Goal: Task Accomplishment & Management: Complete application form

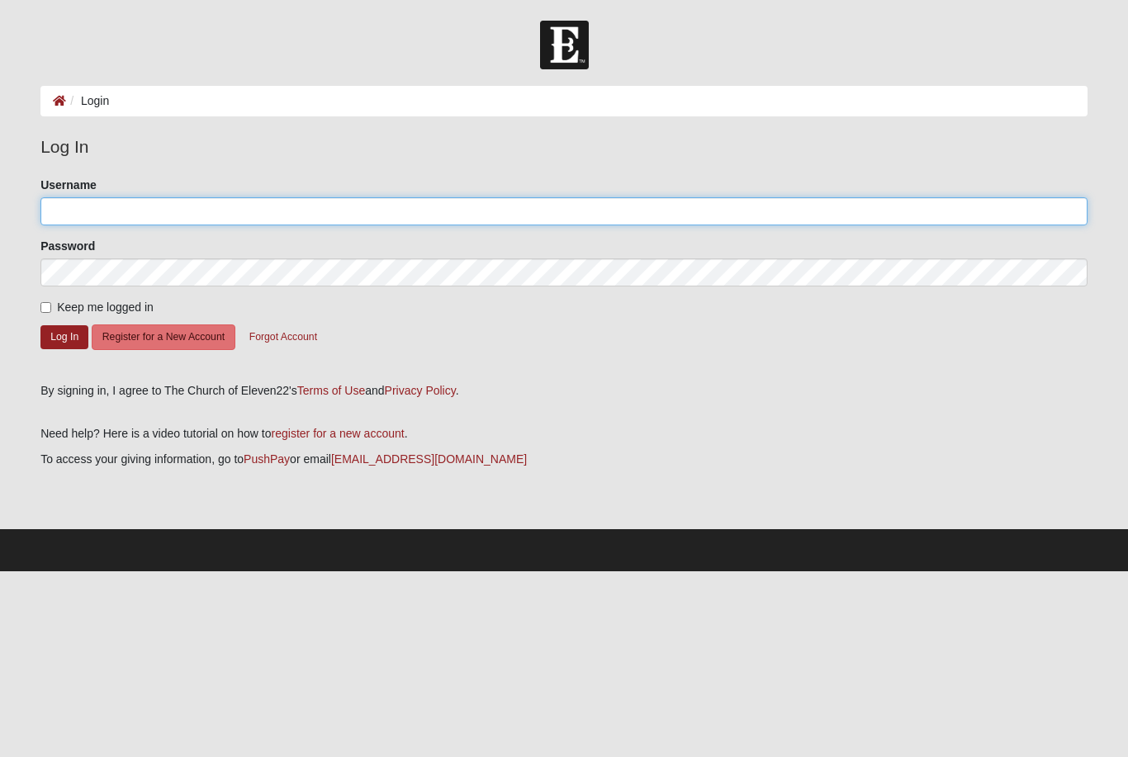
click at [88, 211] on input "Username" at bounding box center [563, 211] width 1047 height 28
type input "b.annis"
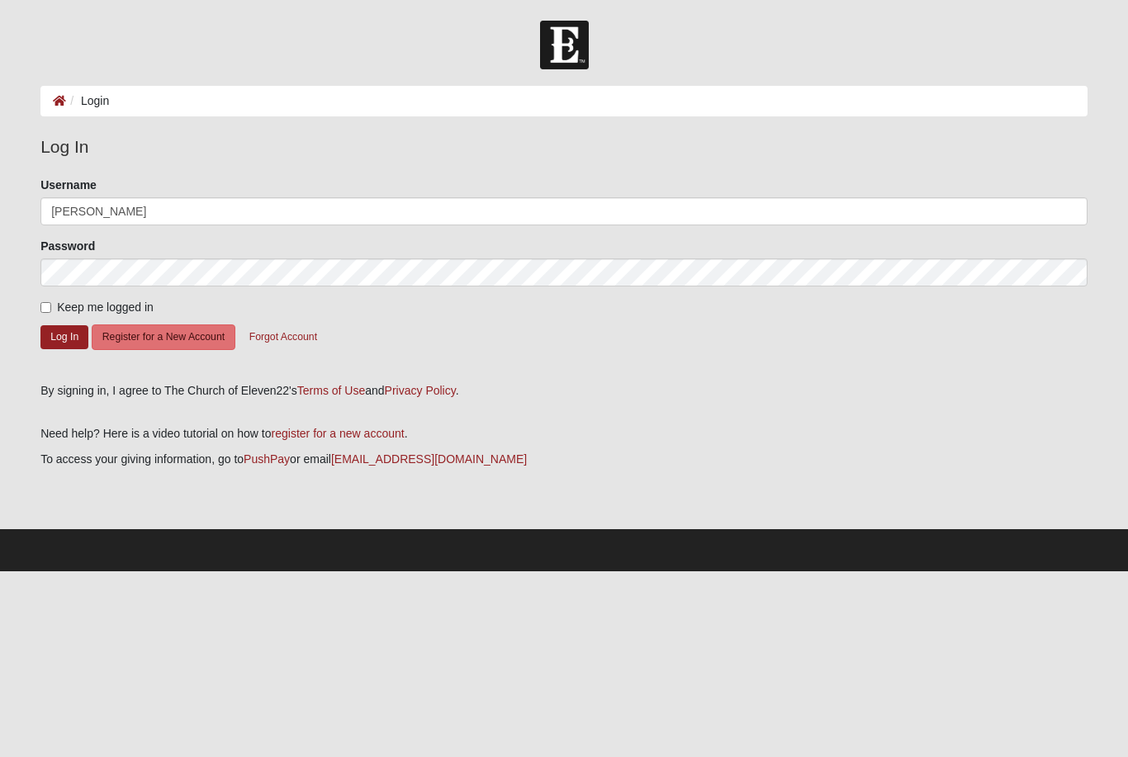
click at [64, 336] on button "Log In" at bounding box center [64, 337] width 48 height 24
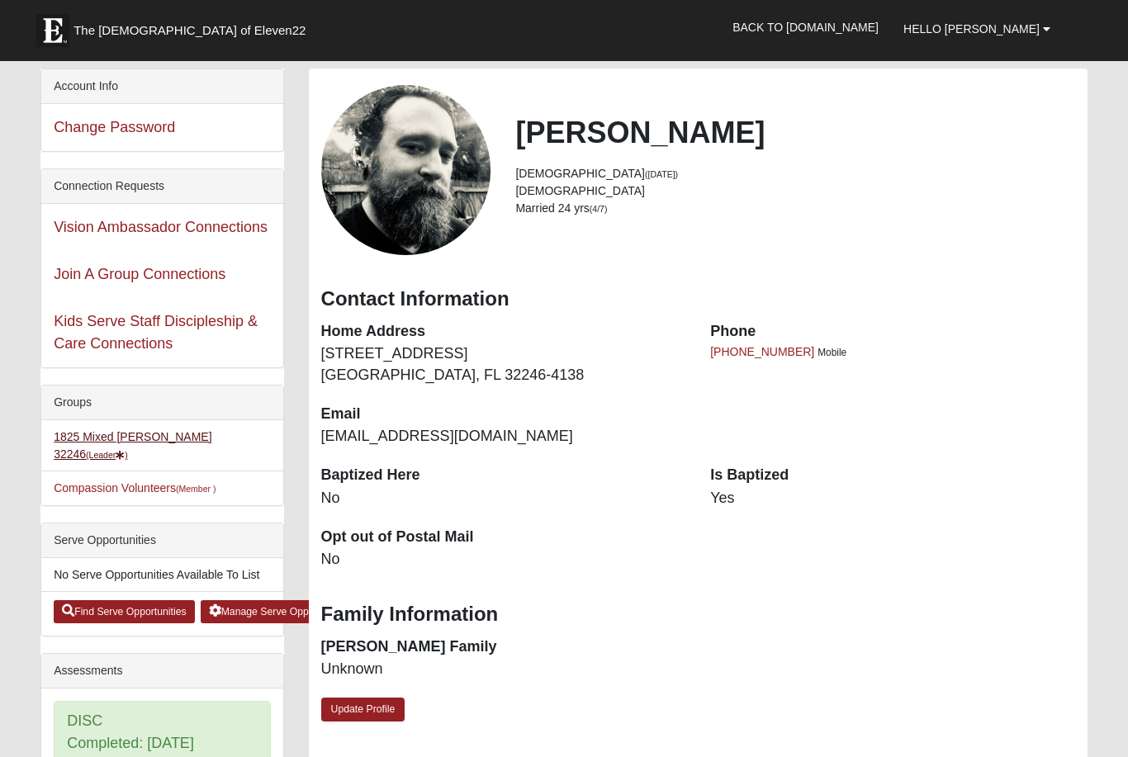
click at [127, 434] on link "1825 Mixed Annis 32246 (Leader )" at bounding box center [133, 445] width 158 height 31
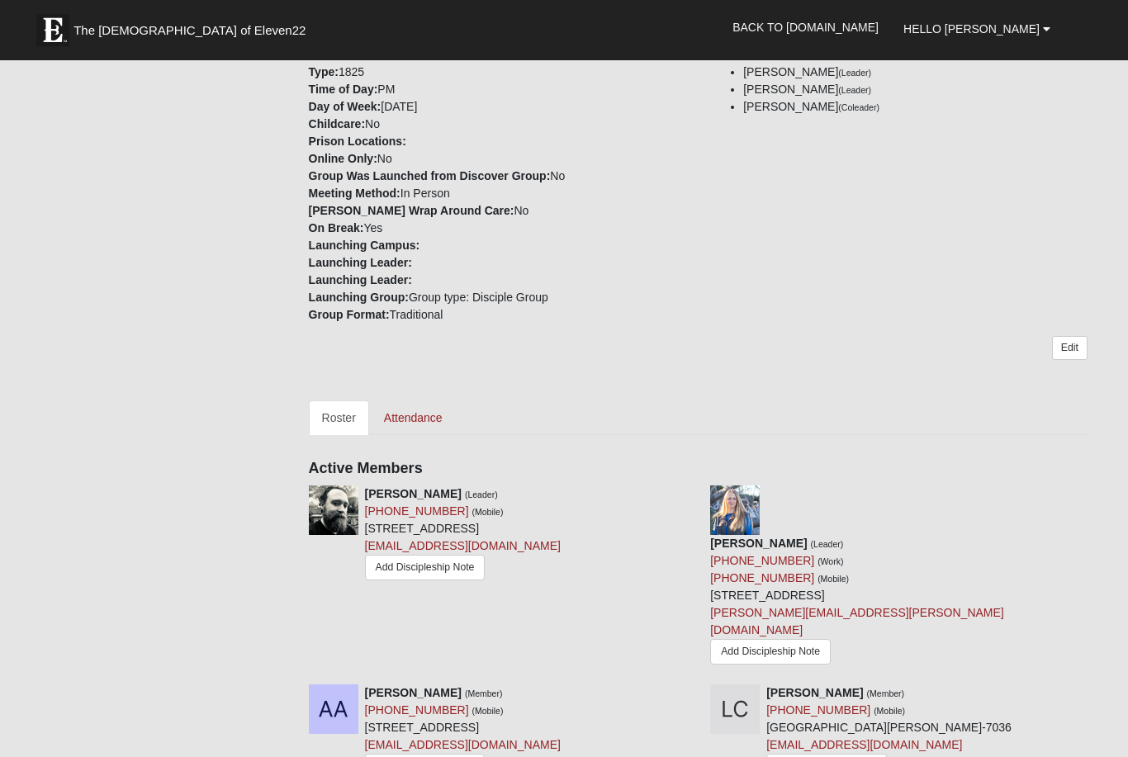
scroll to position [529, 0]
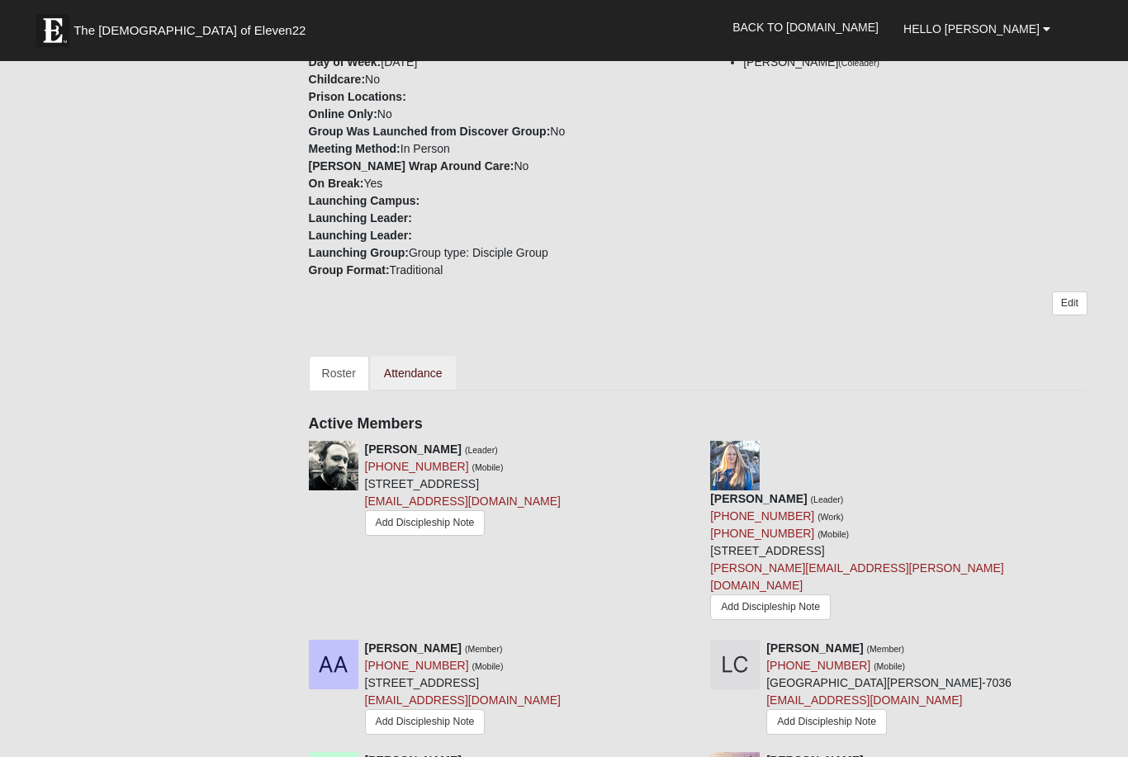
click at [423, 375] on link "Attendance" at bounding box center [413, 373] width 85 height 35
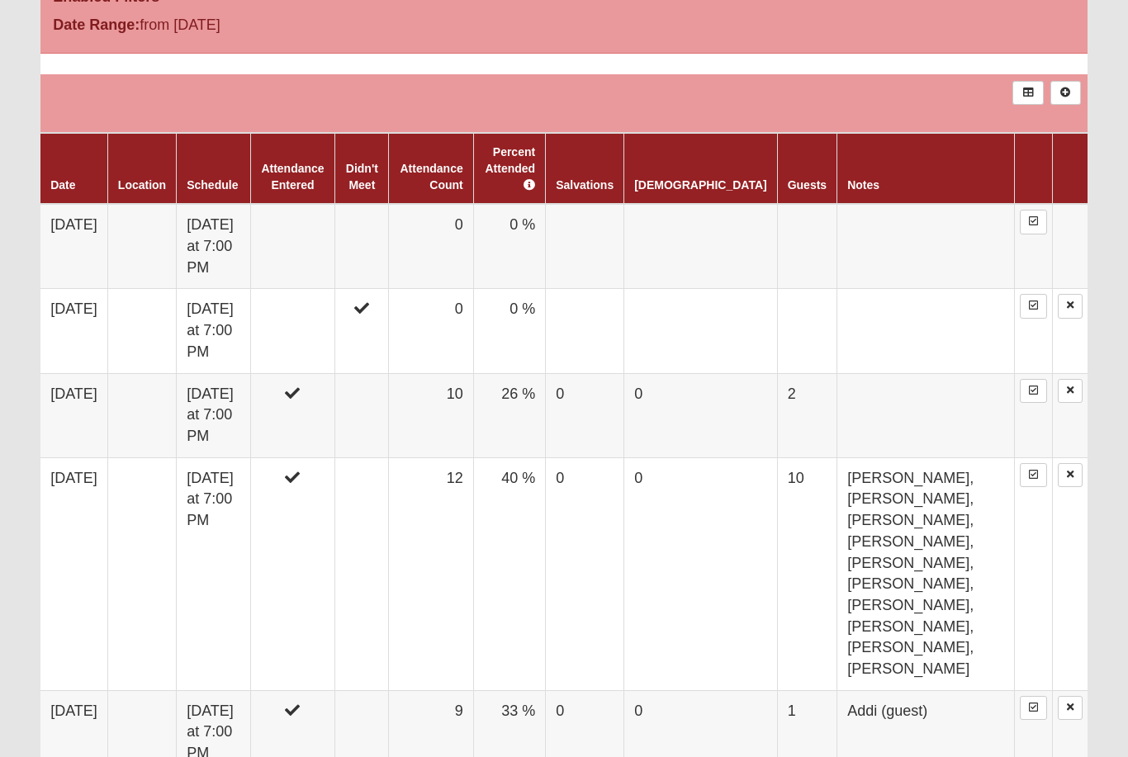
scroll to position [982, 0]
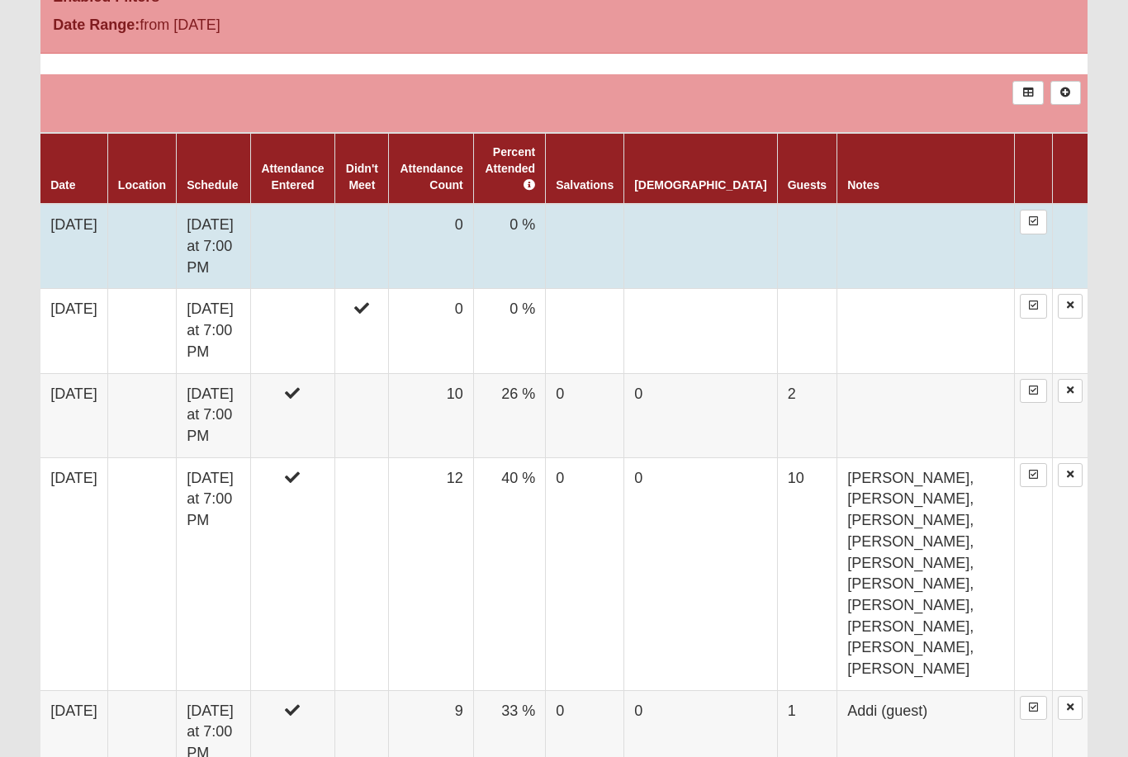
click at [156, 221] on td at bounding box center [141, 246] width 69 height 85
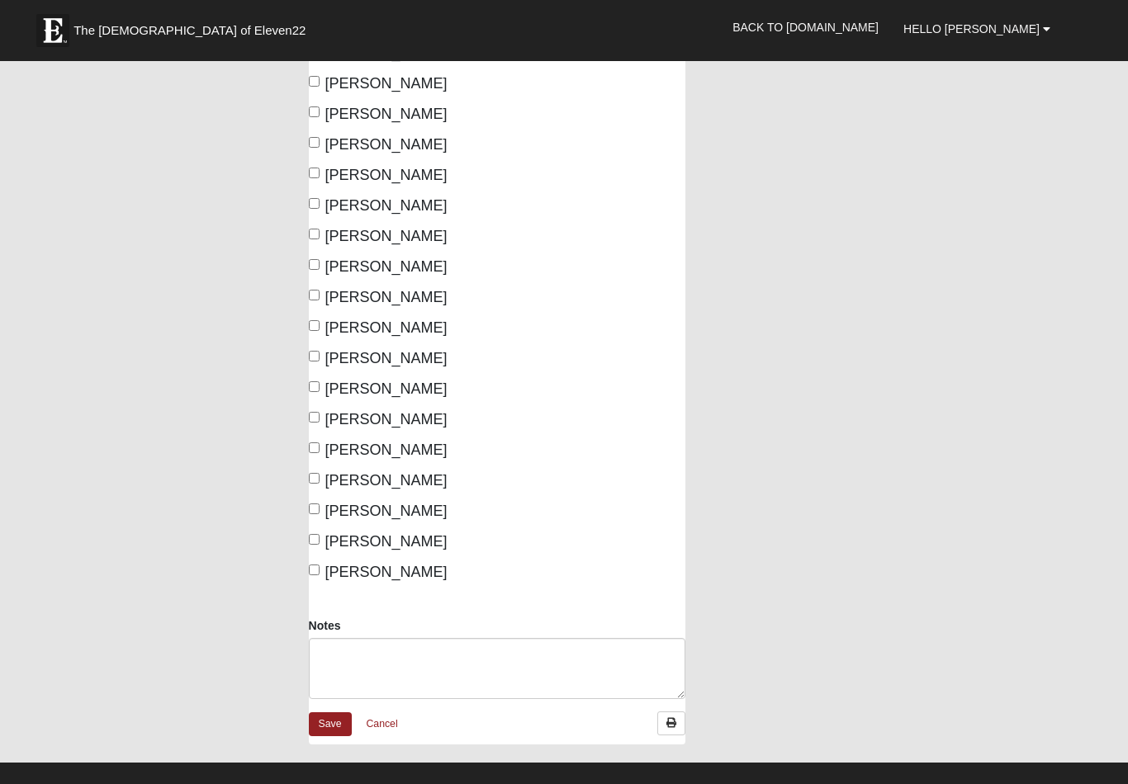
scroll to position [899, 0]
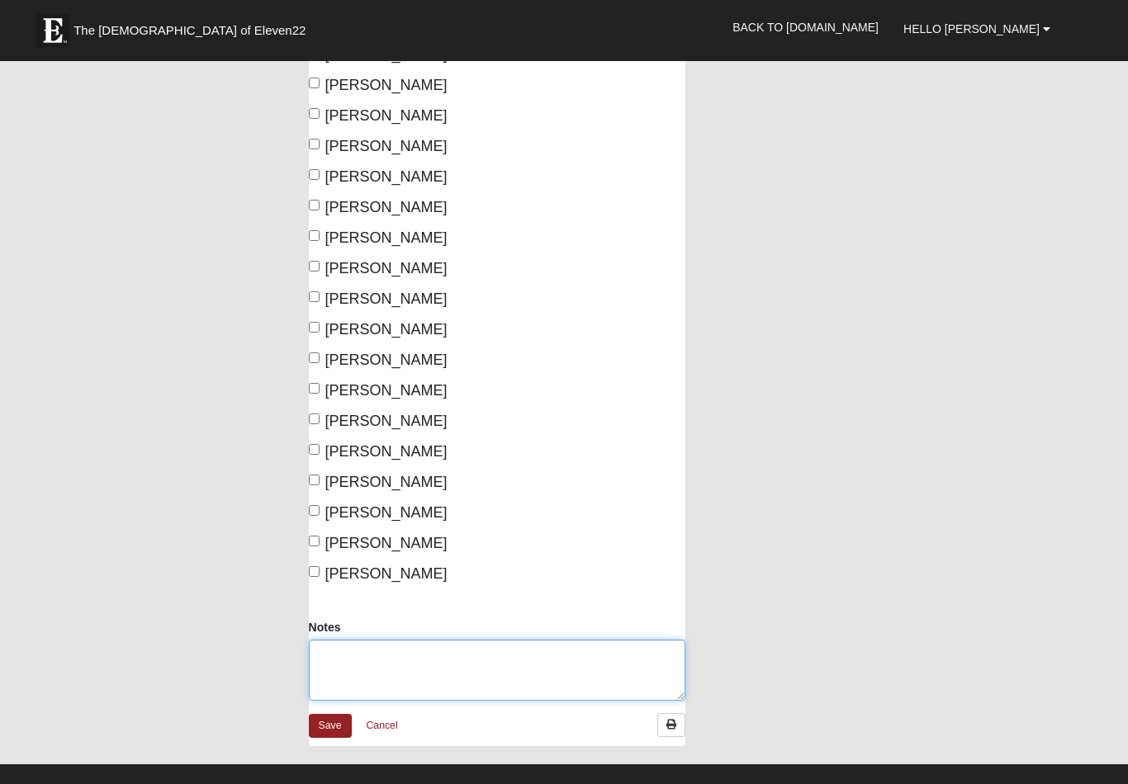
click at [347, 641] on textarea "Notes" at bounding box center [497, 670] width 377 height 61
type textarea "M"
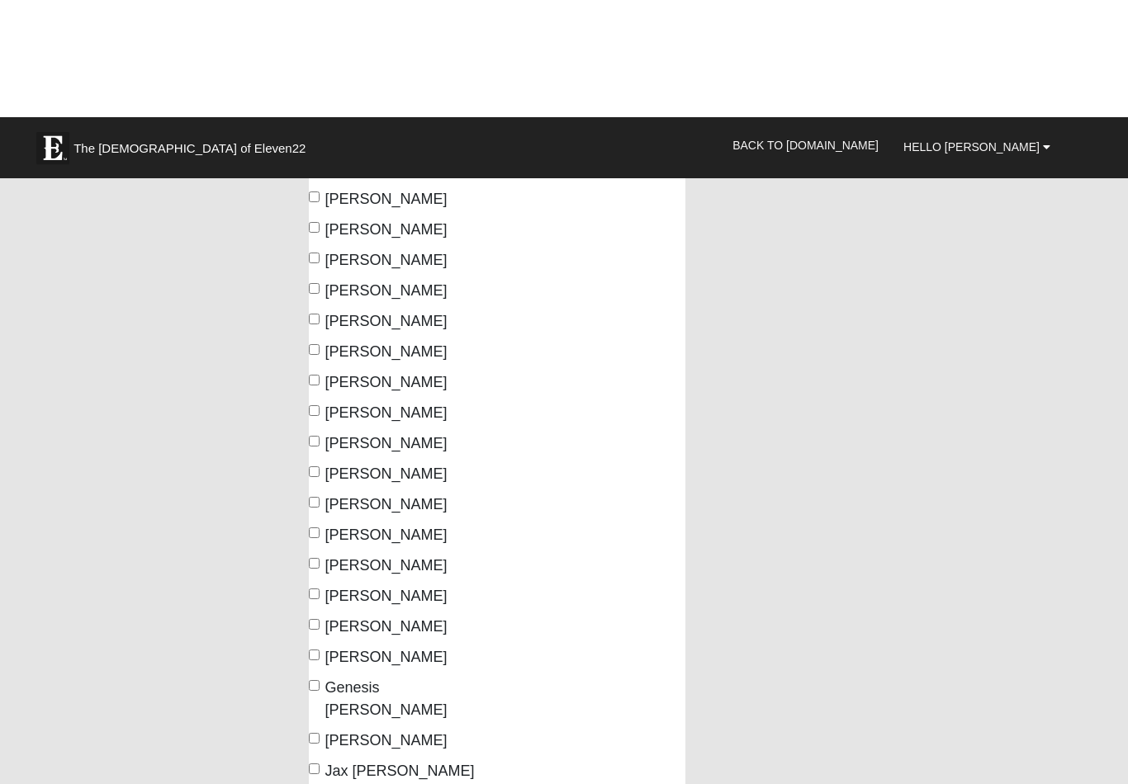
scroll to position [274, 0]
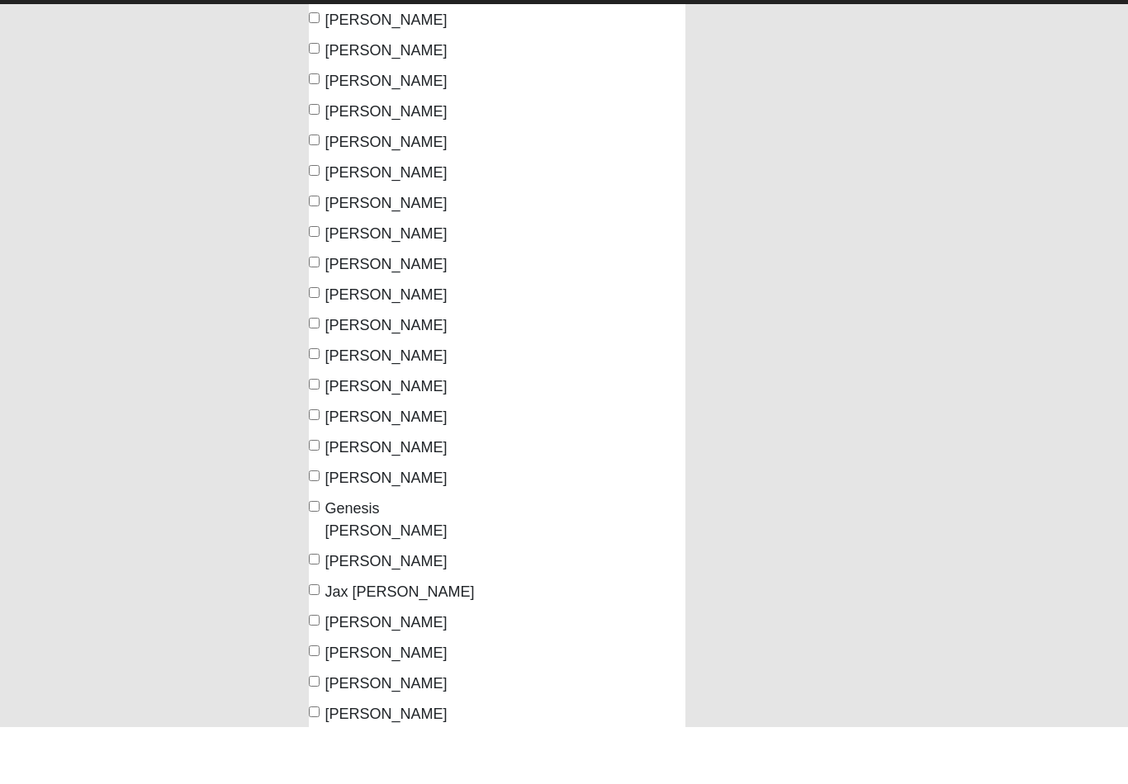
type textarea "Naya,"
click at [317, 436] on input "Colin Demetros" at bounding box center [314, 441] width 11 height 11
checkbox input "true"
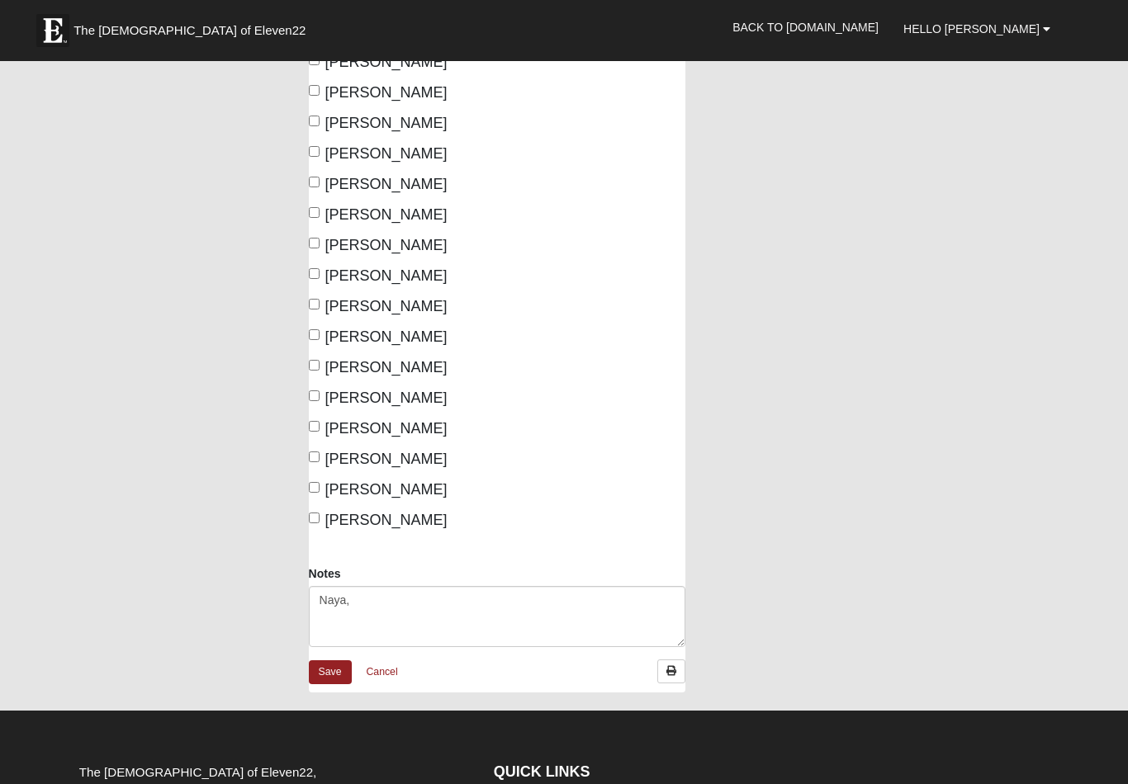
scroll to position [963, 0]
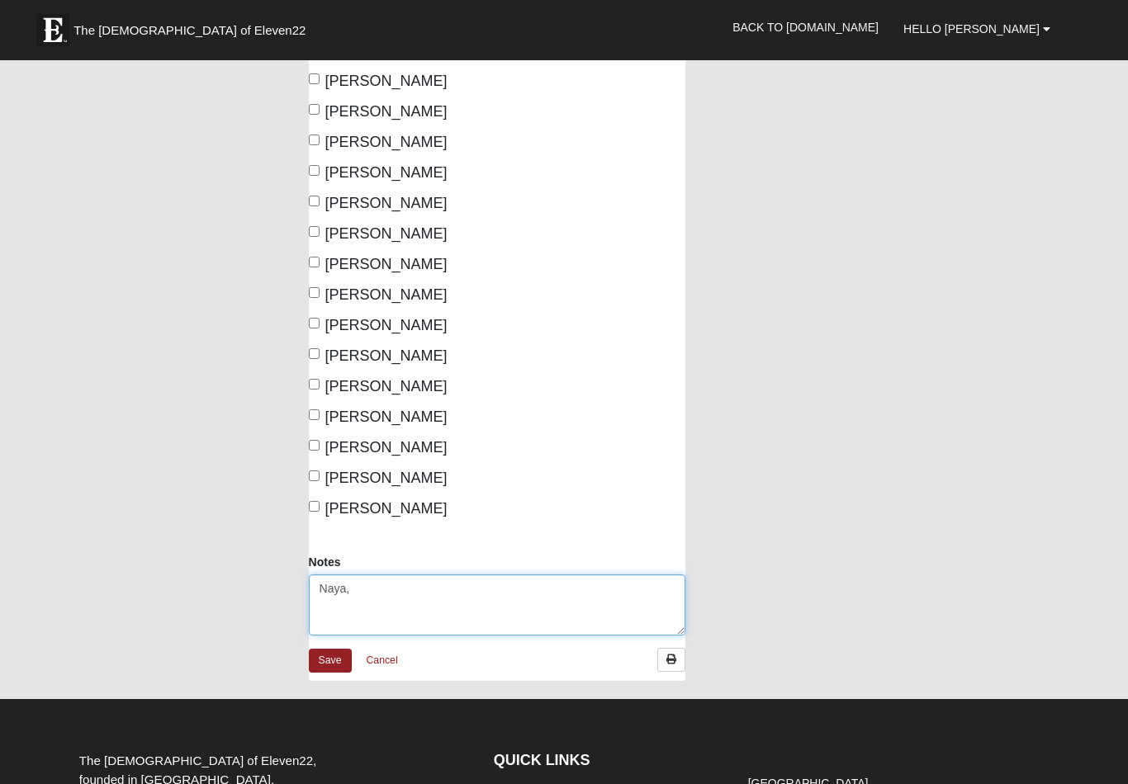
click at [386, 575] on textarea "Naya," at bounding box center [497, 605] width 377 height 61
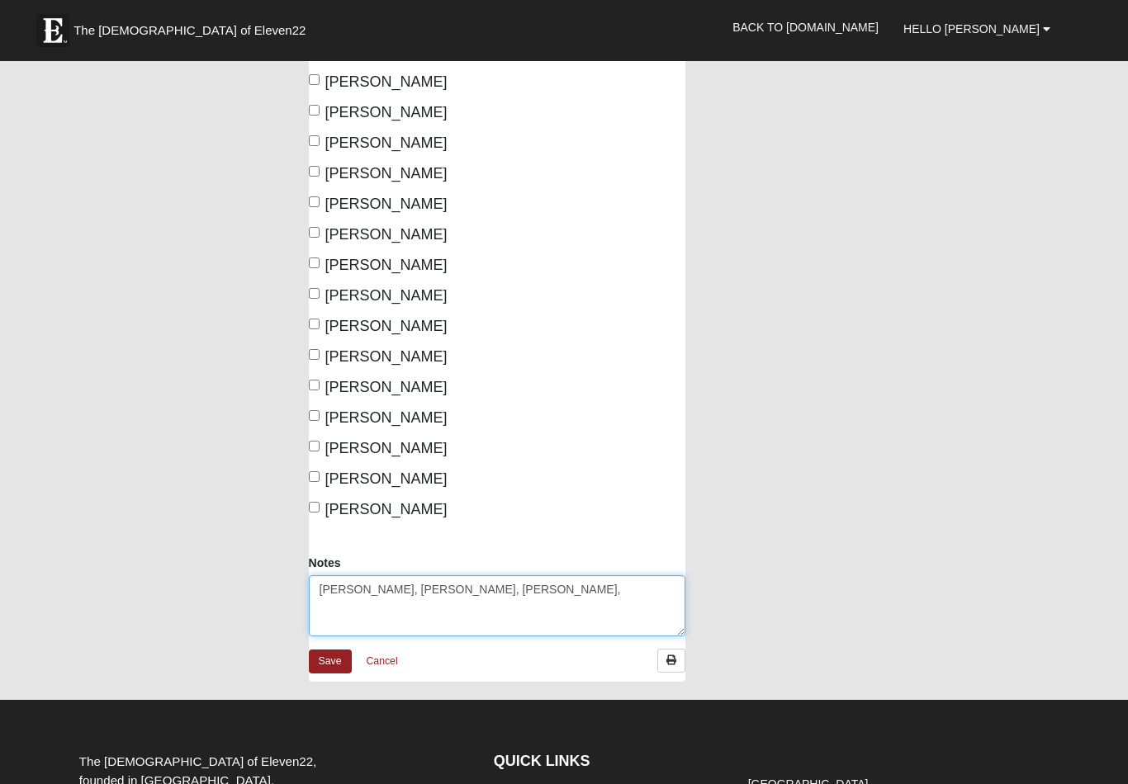
type textarea "Naya, Brian, Shawn,"
click at [313, 288] on input "[PERSON_NAME]" at bounding box center [314, 293] width 11 height 11
checkbox input "true"
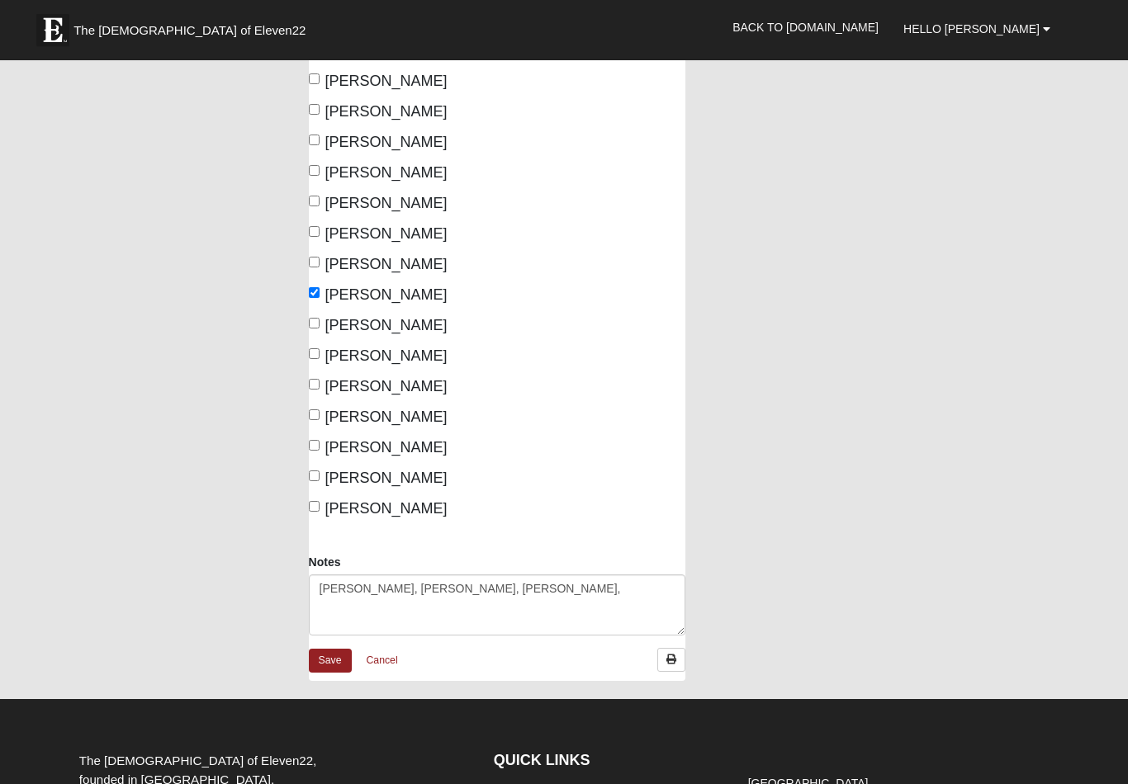
click at [312, 410] on input "[PERSON_NAME]" at bounding box center [314, 415] width 11 height 11
checkbox input "true"
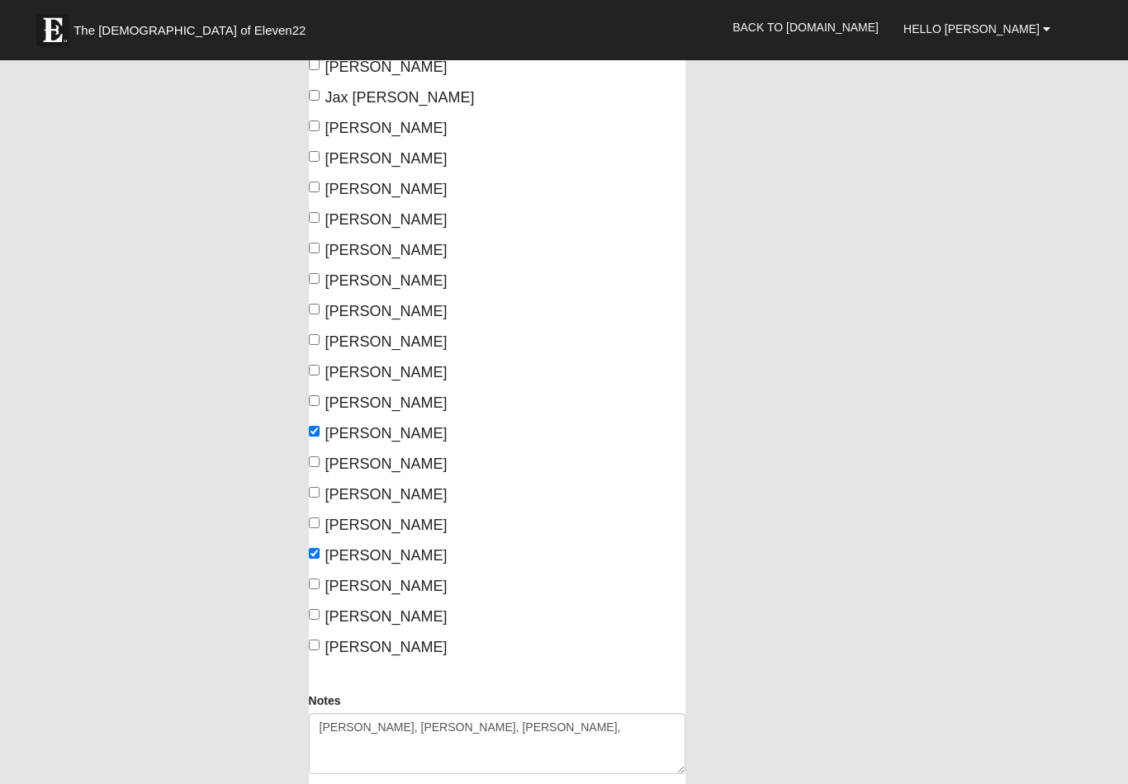
scroll to position [360, 0]
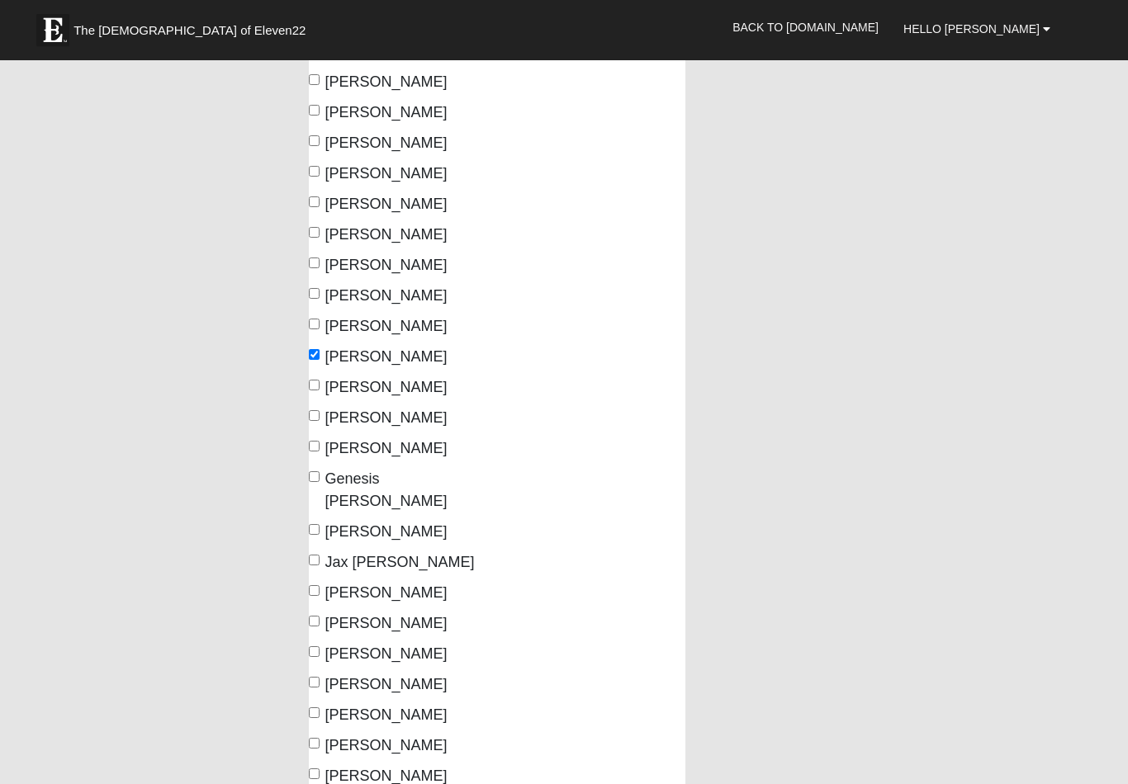
click at [312, 416] on input "Drew Freese" at bounding box center [314, 416] width 11 height 11
checkbox input "true"
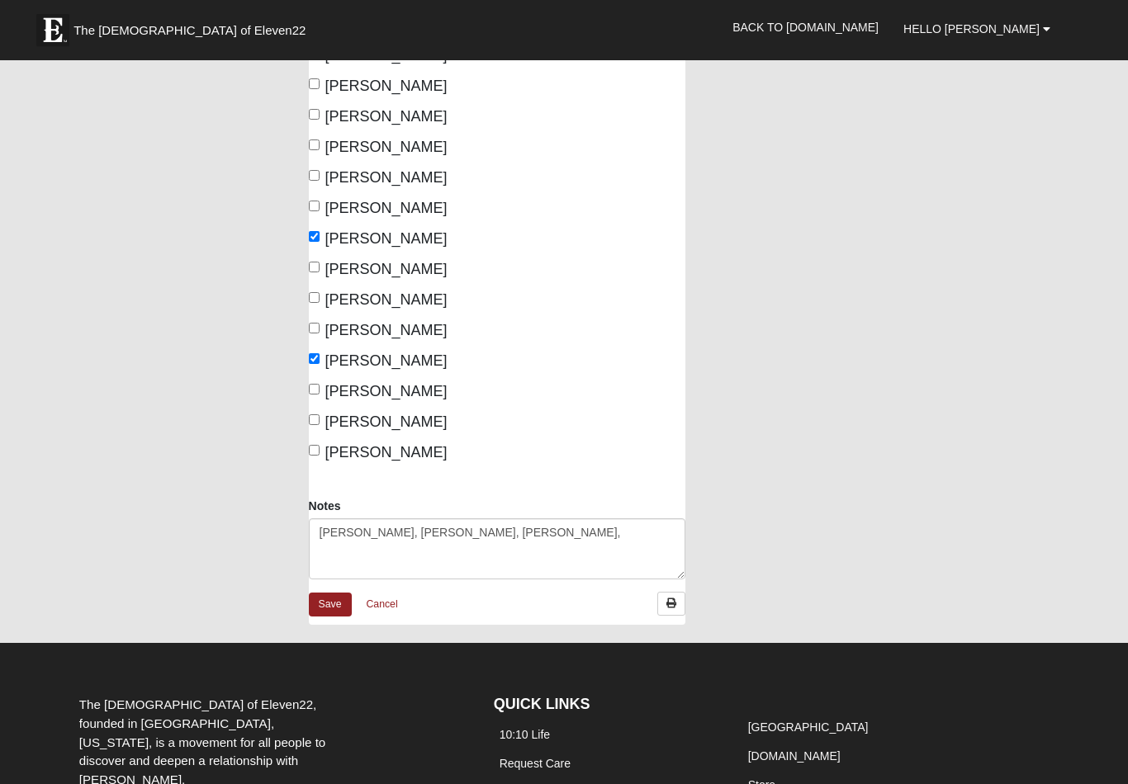
scroll to position [1075, 0]
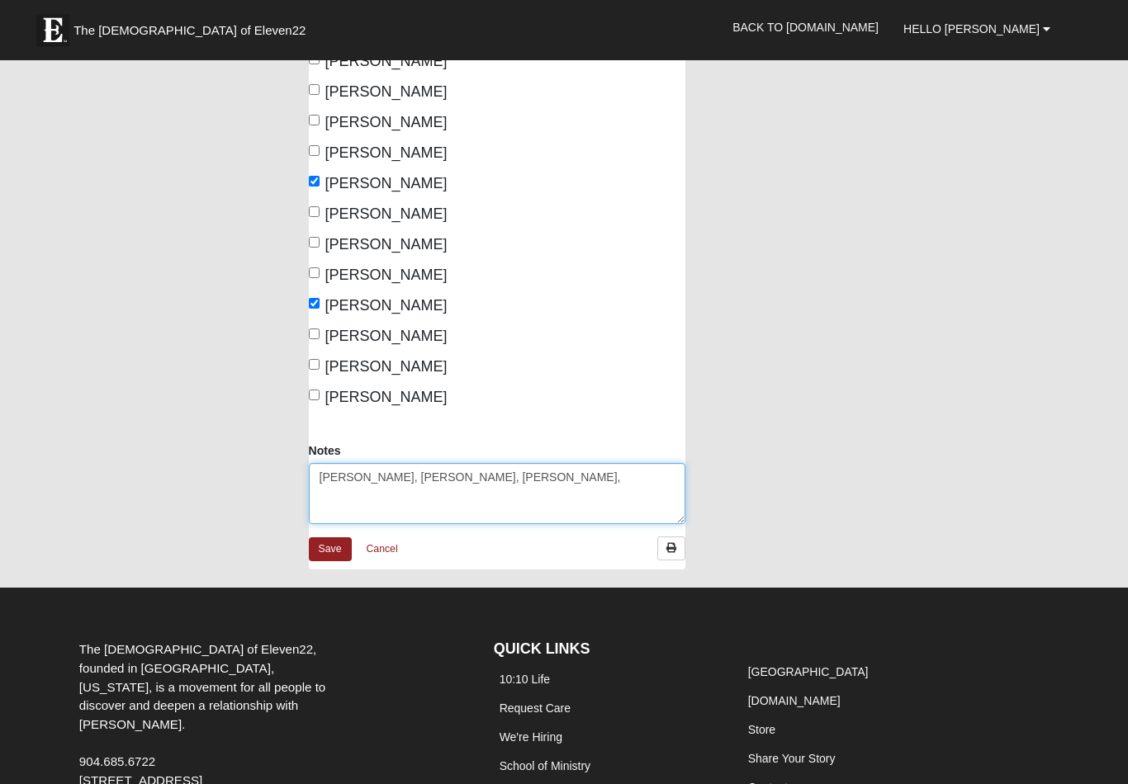
click at [494, 472] on textarea "Naya, Brian, Shawn," at bounding box center [497, 494] width 377 height 61
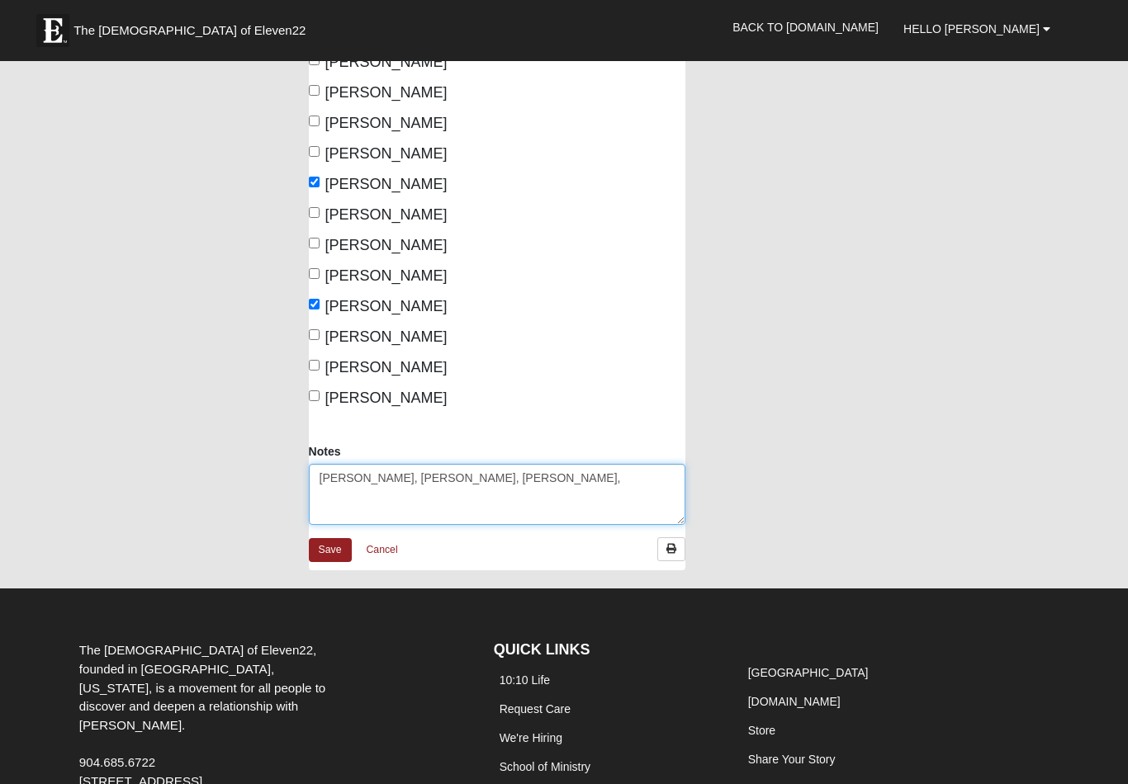
click at [463, 464] on textarea "Naya, Brian, Shawn," at bounding box center [497, 494] width 377 height 61
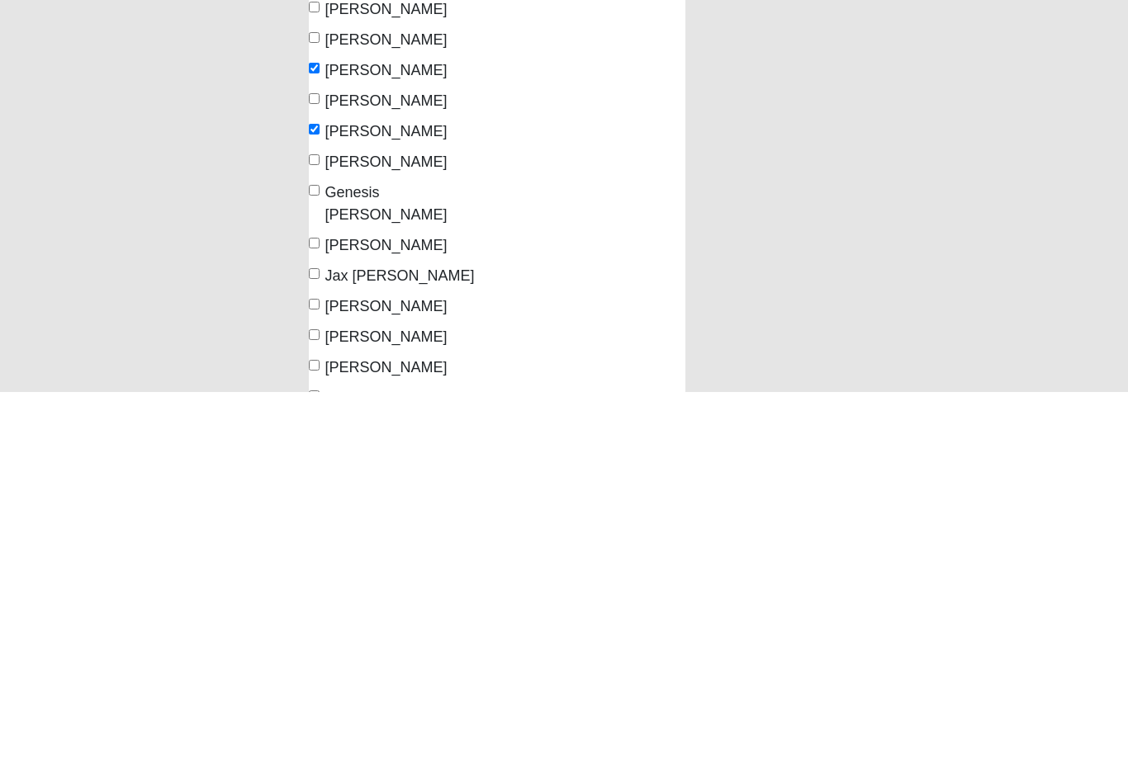
scroll to position [229, 0]
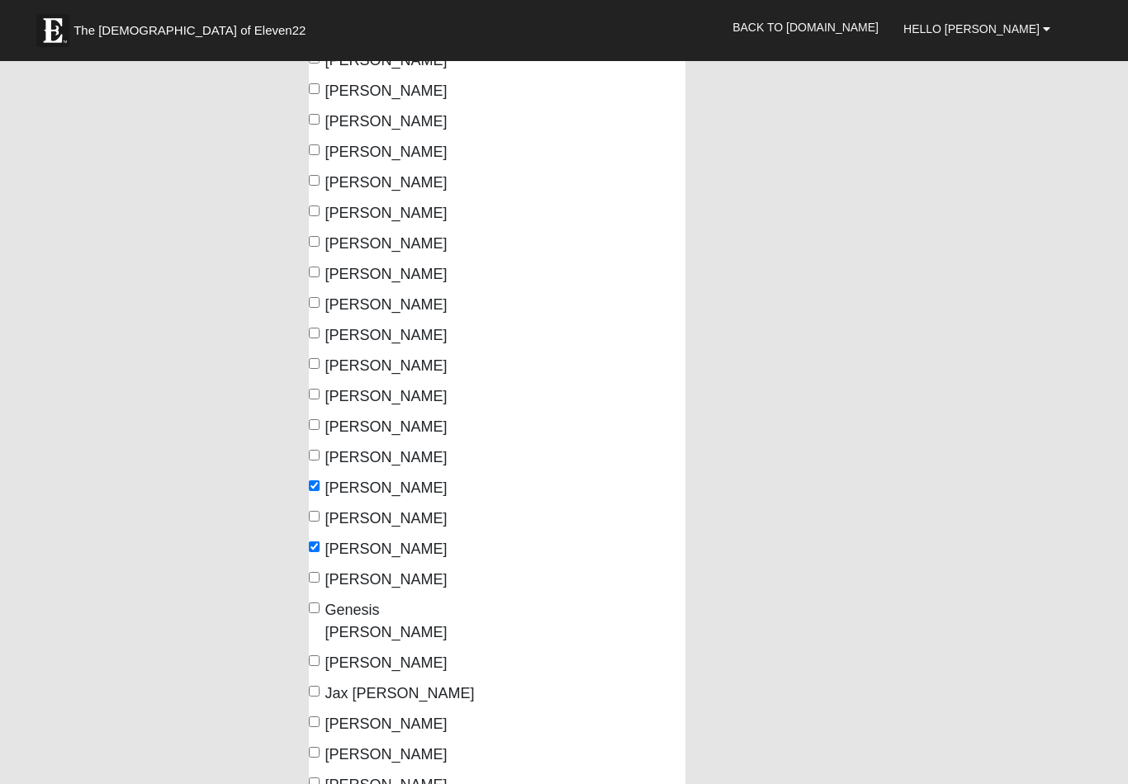
type textarea "Naya, Brian, Shawn, Mikey"
click at [310, 281] on label "[PERSON_NAME]" at bounding box center [378, 274] width 139 height 22
click at [310, 277] on input "[PERSON_NAME]" at bounding box center [314, 272] width 11 height 11
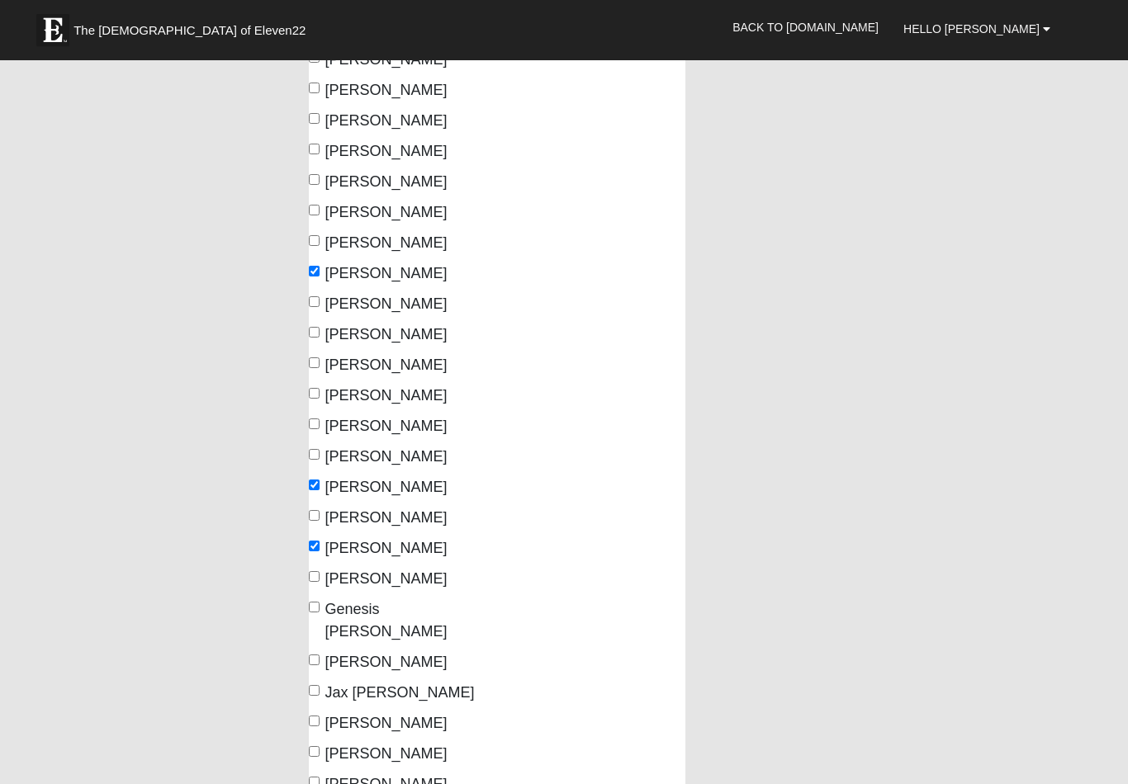
click at [316, 276] on input "[PERSON_NAME]" at bounding box center [314, 272] width 11 height 11
checkbox input "false"
click at [316, 300] on input "[PERSON_NAME]" at bounding box center [314, 302] width 11 height 11
checkbox input "true"
click at [316, 336] on input "[PERSON_NAME]" at bounding box center [314, 333] width 11 height 11
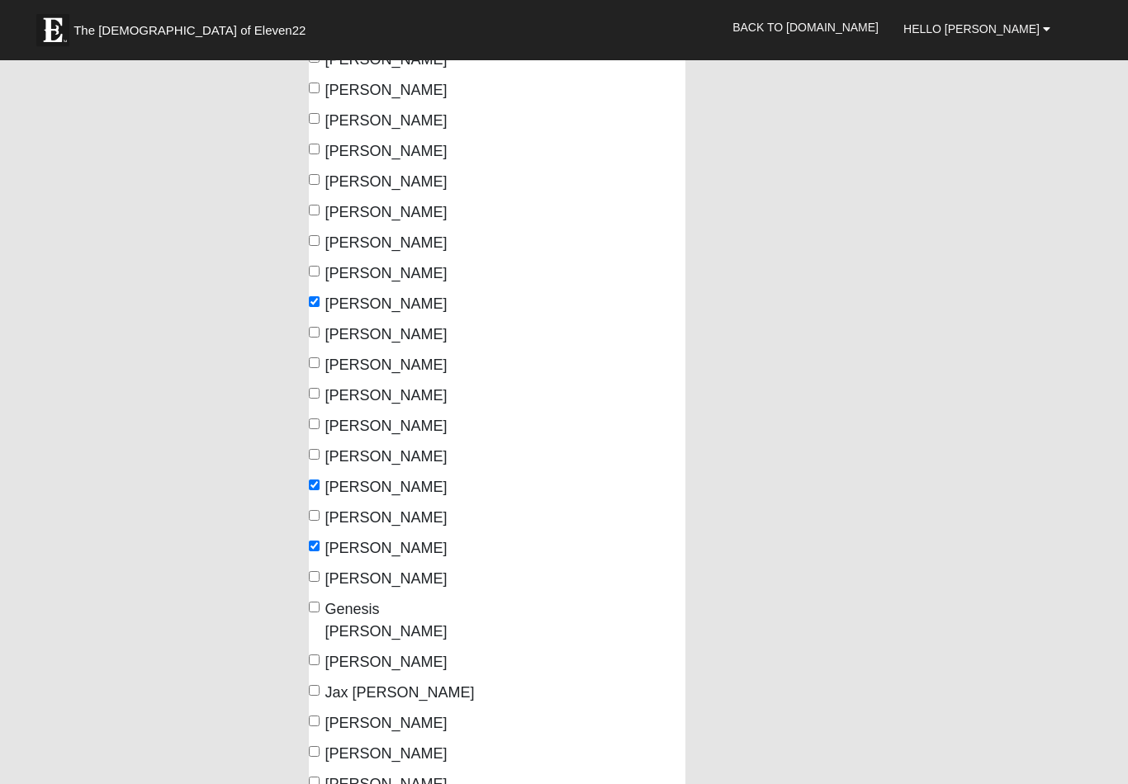
checkbox input "true"
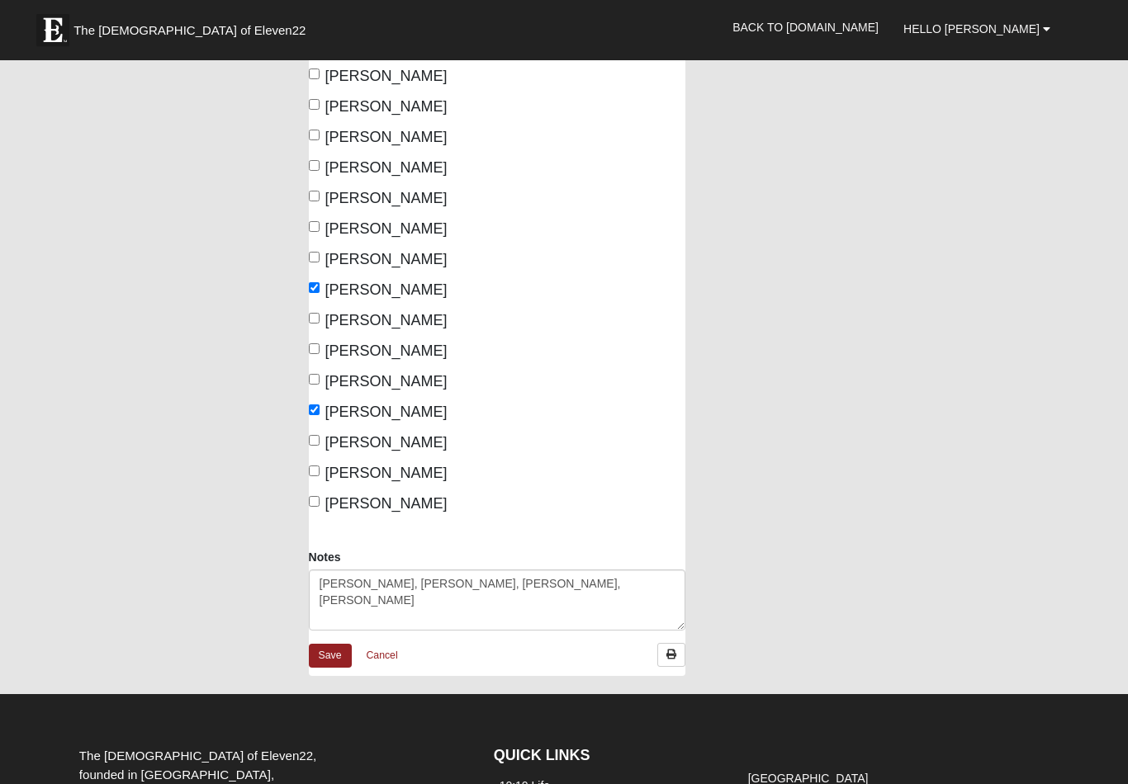
scroll to position [969, 0]
click at [316, 466] on input "[PERSON_NAME]" at bounding box center [314, 471] width 11 height 11
checkbox input "true"
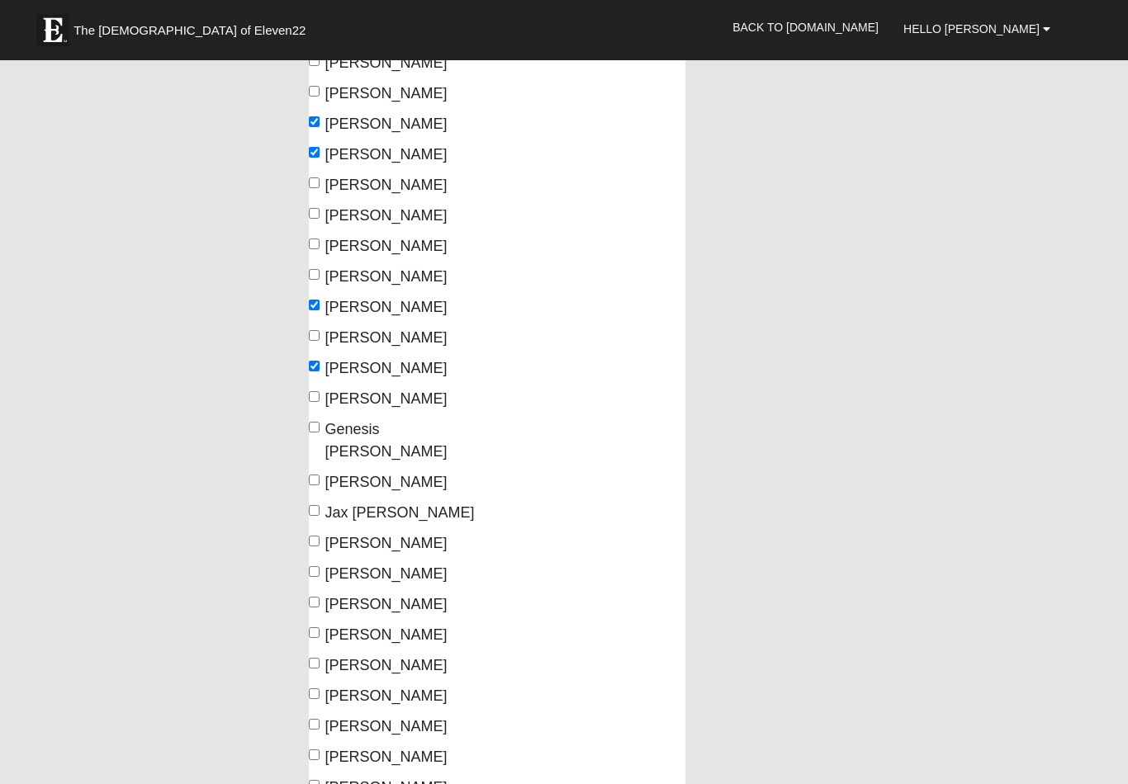
scroll to position [410, 0]
click at [311, 719] on input "Lily Connell" at bounding box center [314, 724] width 11 height 11
checkbox input "true"
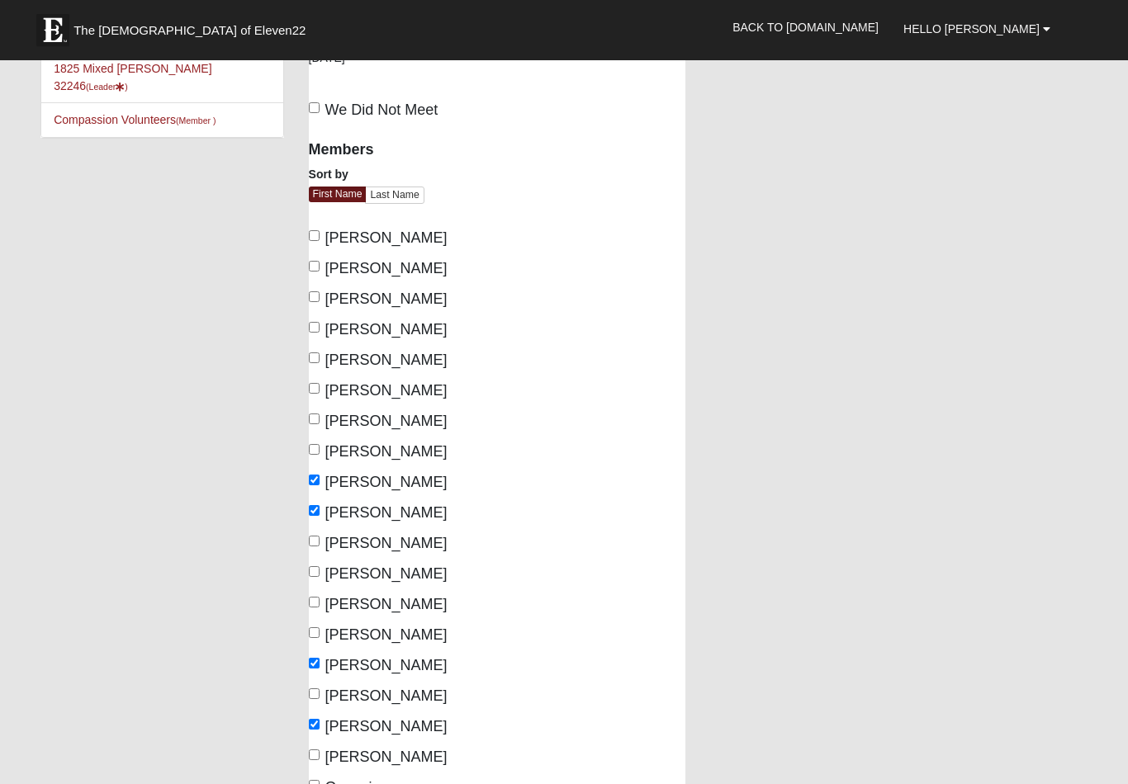
scroll to position [52, 0]
click at [310, 263] on input "Addi Hollonbeck" at bounding box center [314, 266] width 11 height 11
checkbox input "true"
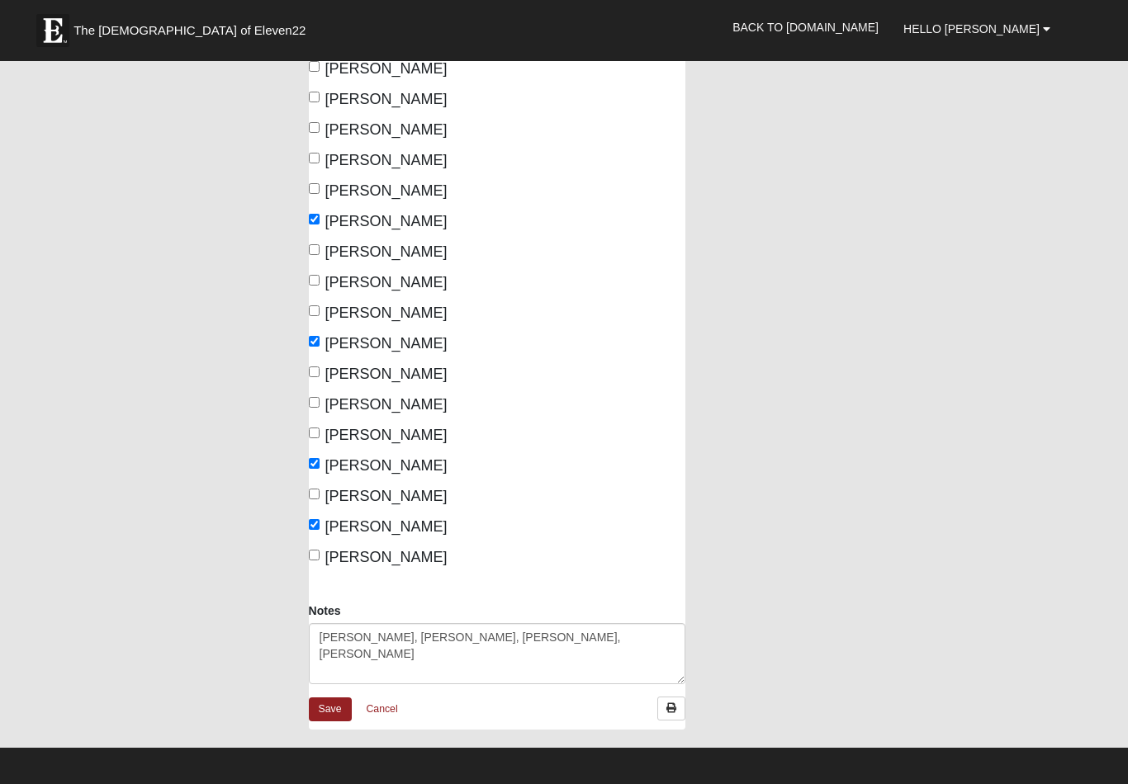
scroll to position [970, 0]
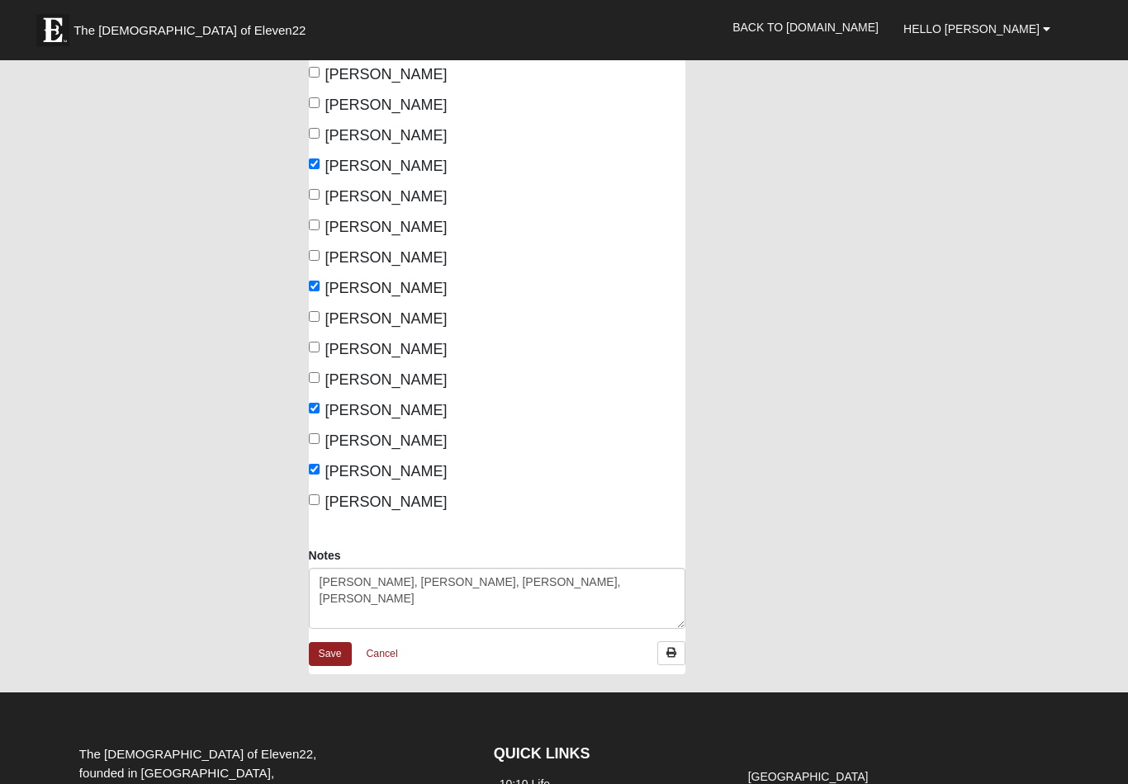
click at [319, 434] on input "Taylor Noble" at bounding box center [314, 439] width 11 height 11
checkbox input "true"
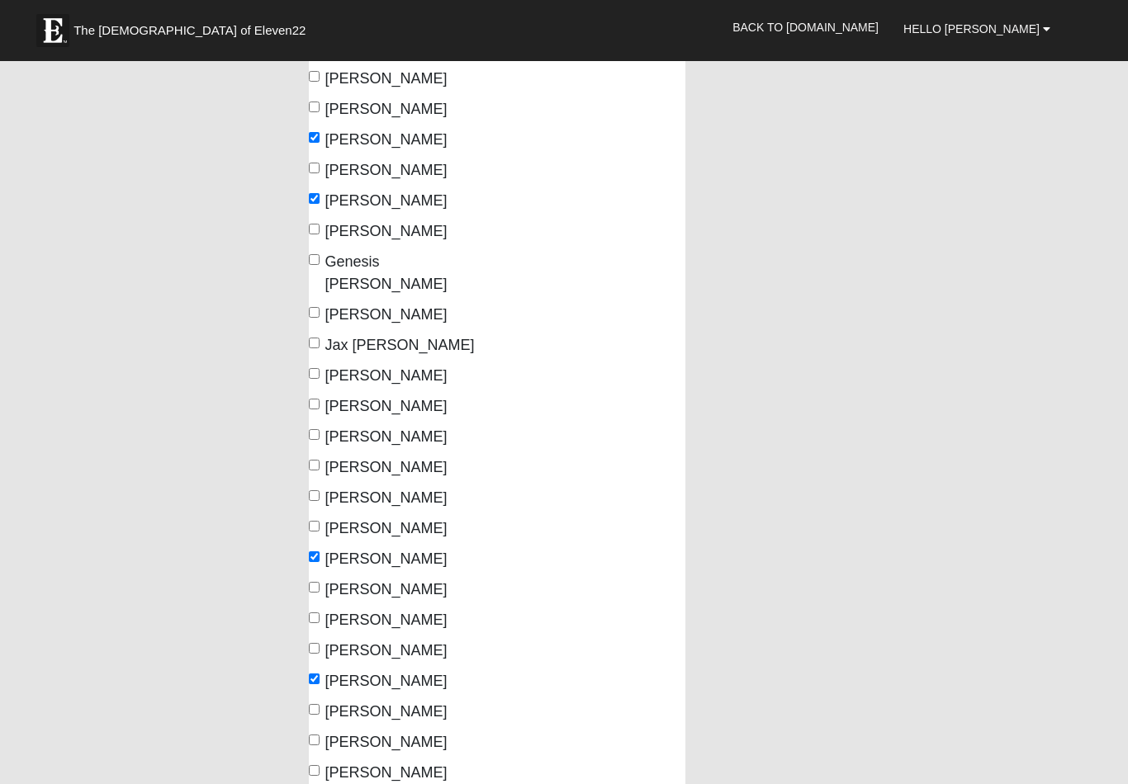
scroll to position [510, 0]
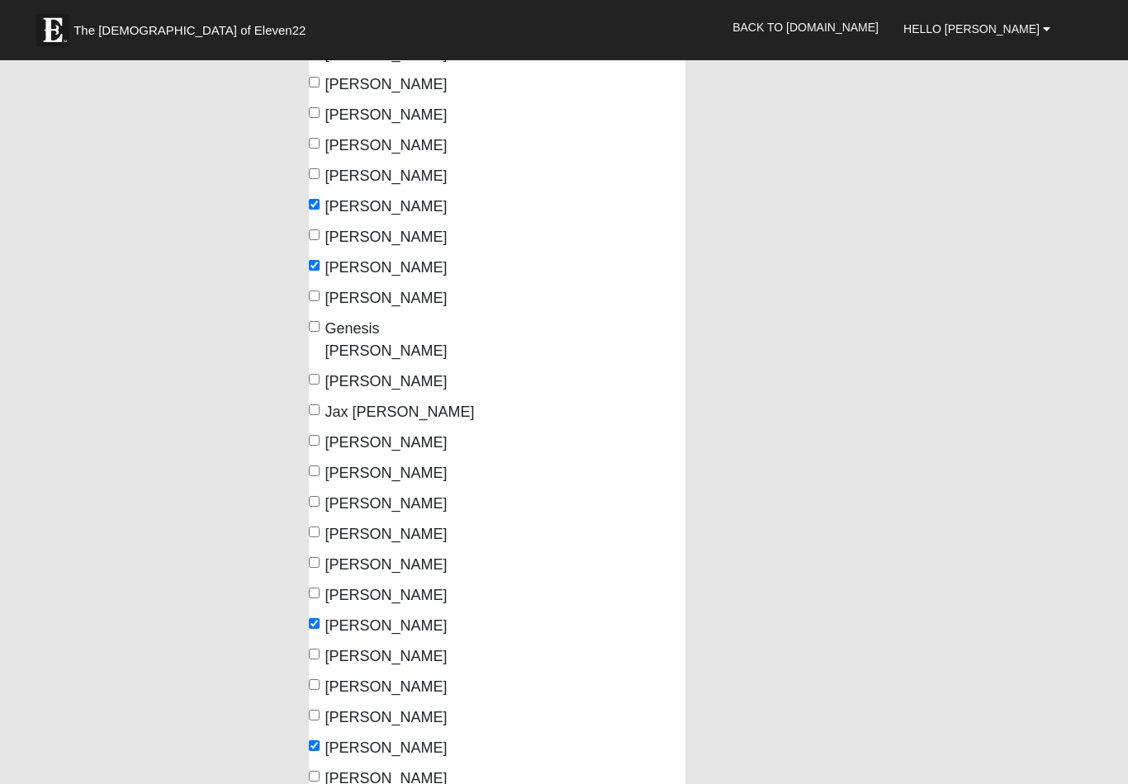
click at [309, 324] on input "Genesis Telon Martinez" at bounding box center [314, 327] width 11 height 11
checkbox input "true"
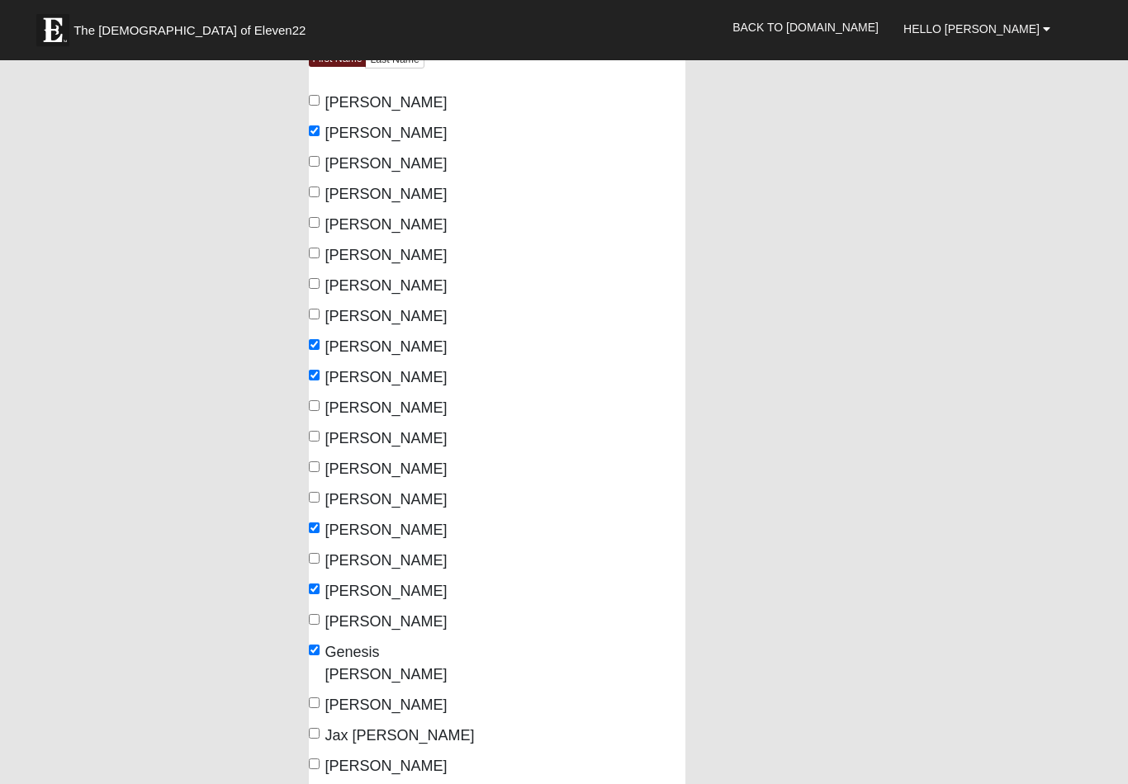
scroll to position [184, 0]
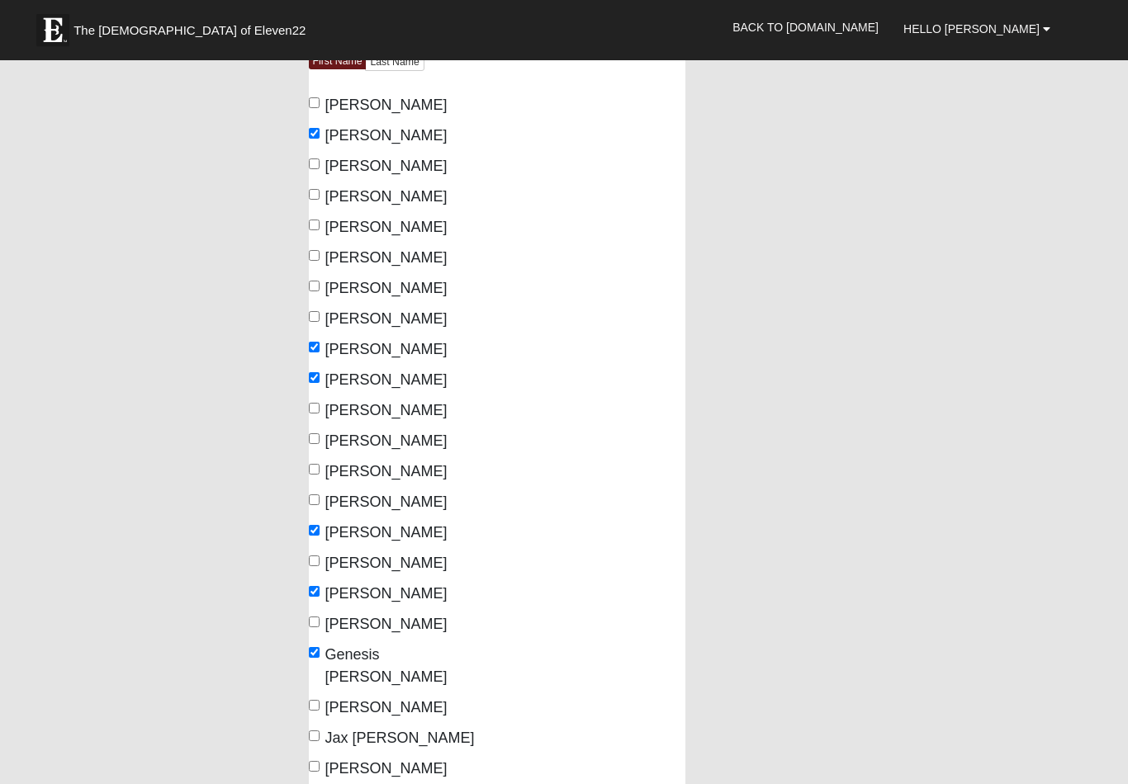
click at [313, 196] on input "Allie Knotts" at bounding box center [314, 195] width 11 height 11
checkbox input "true"
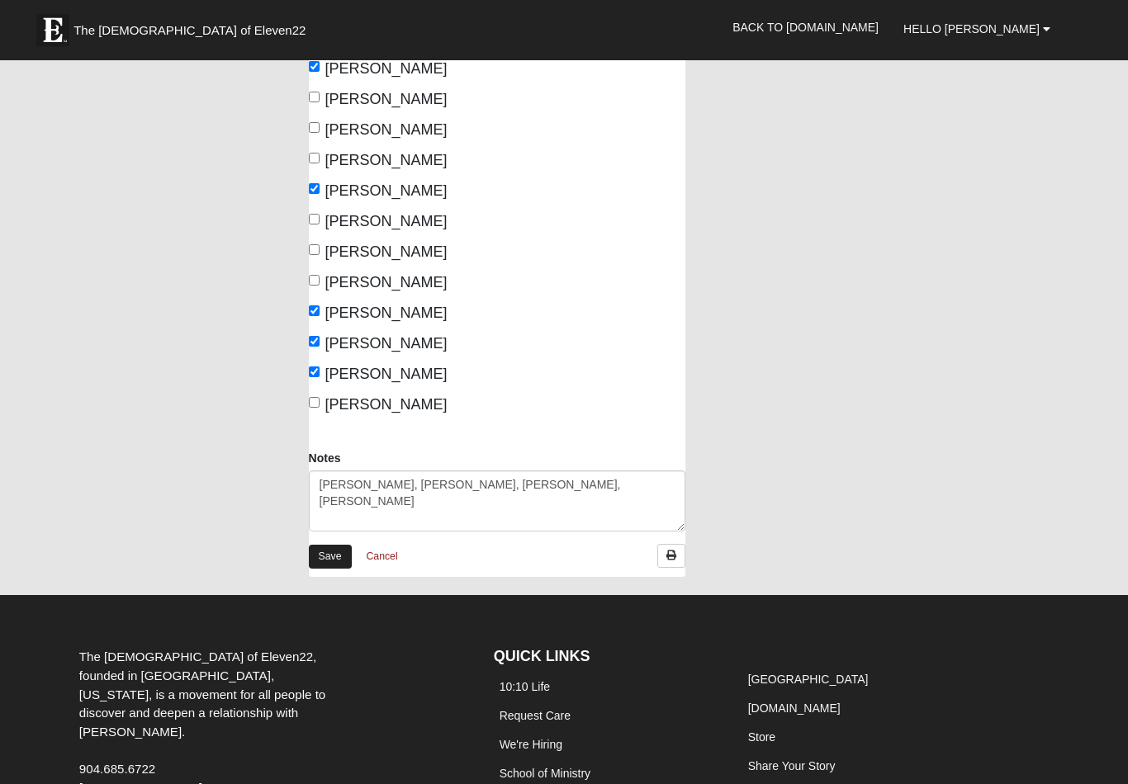
scroll to position [1068, 0]
click at [318, 545] on link "Save" at bounding box center [330, 557] width 43 height 24
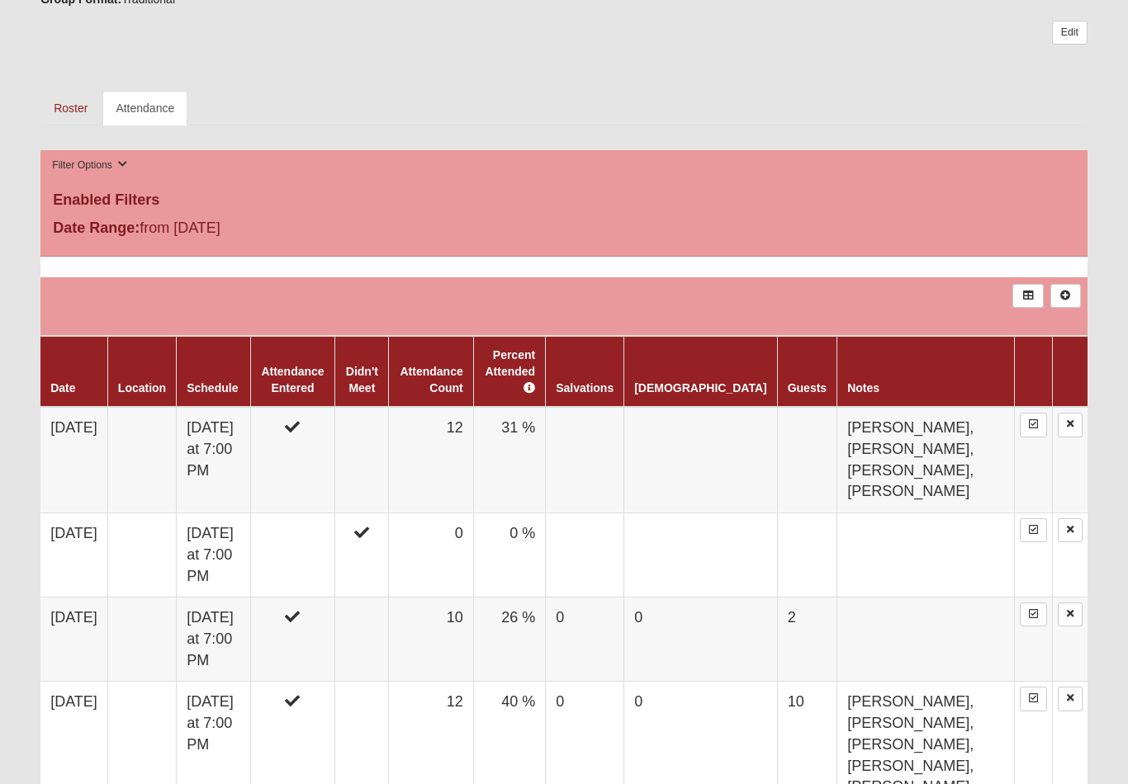
scroll to position [782, 0]
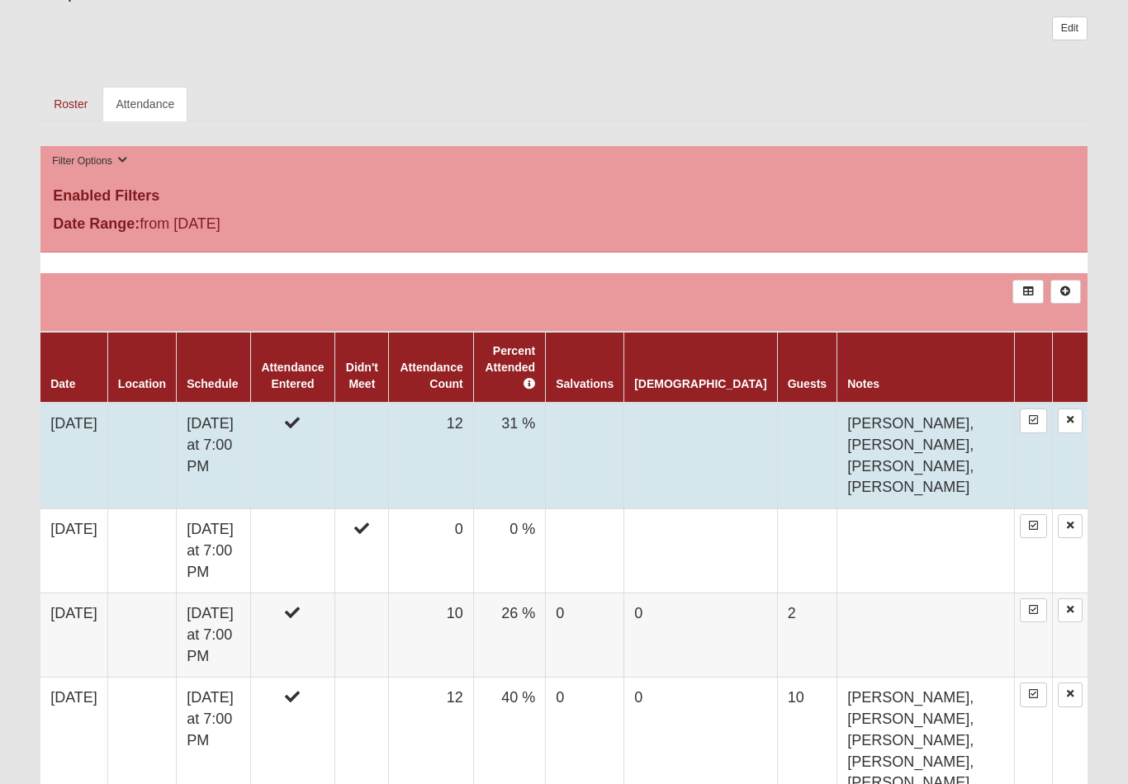
click at [314, 432] on td at bounding box center [292, 457] width 85 height 106
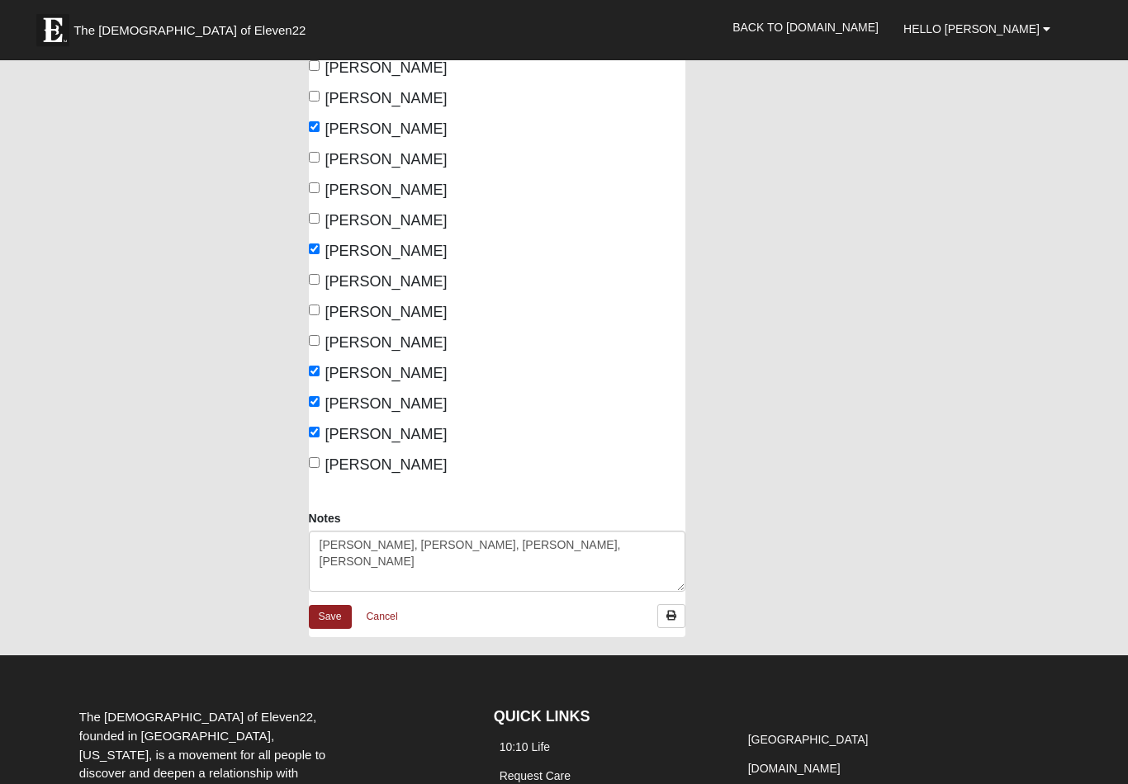
scroll to position [1043, 0]
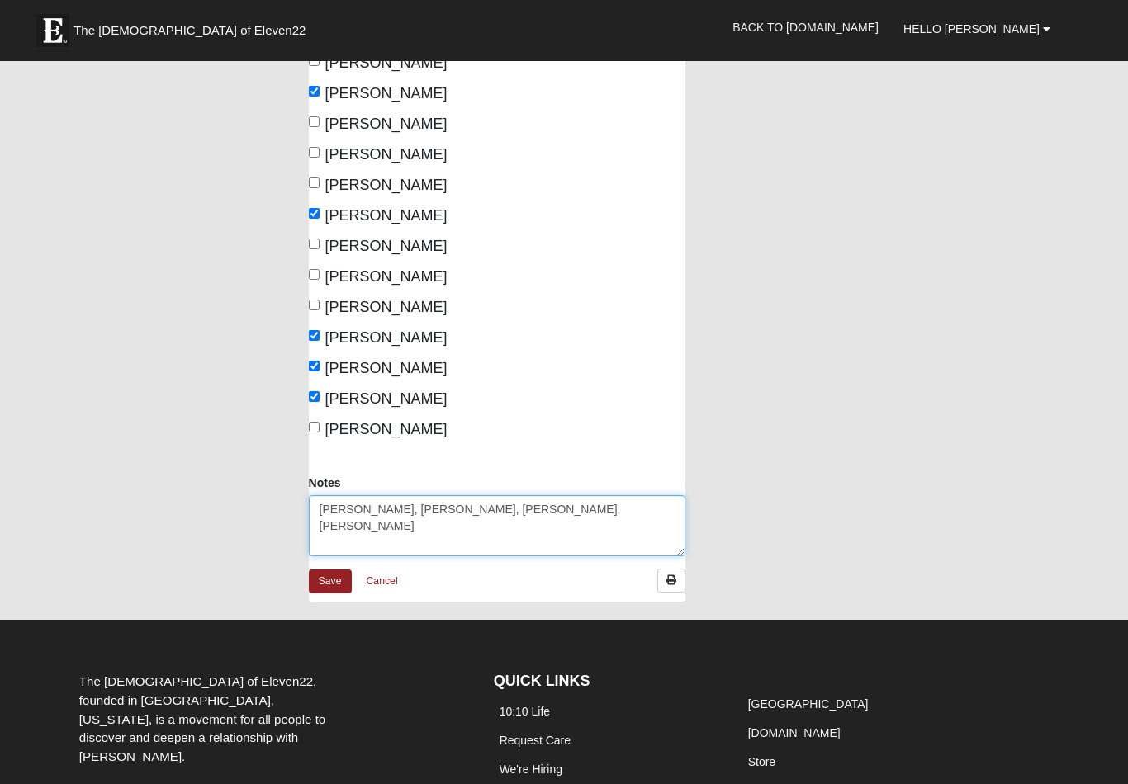
click at [470, 495] on textarea "[PERSON_NAME], [PERSON_NAME], [PERSON_NAME], [PERSON_NAME]" at bounding box center [497, 525] width 377 height 61
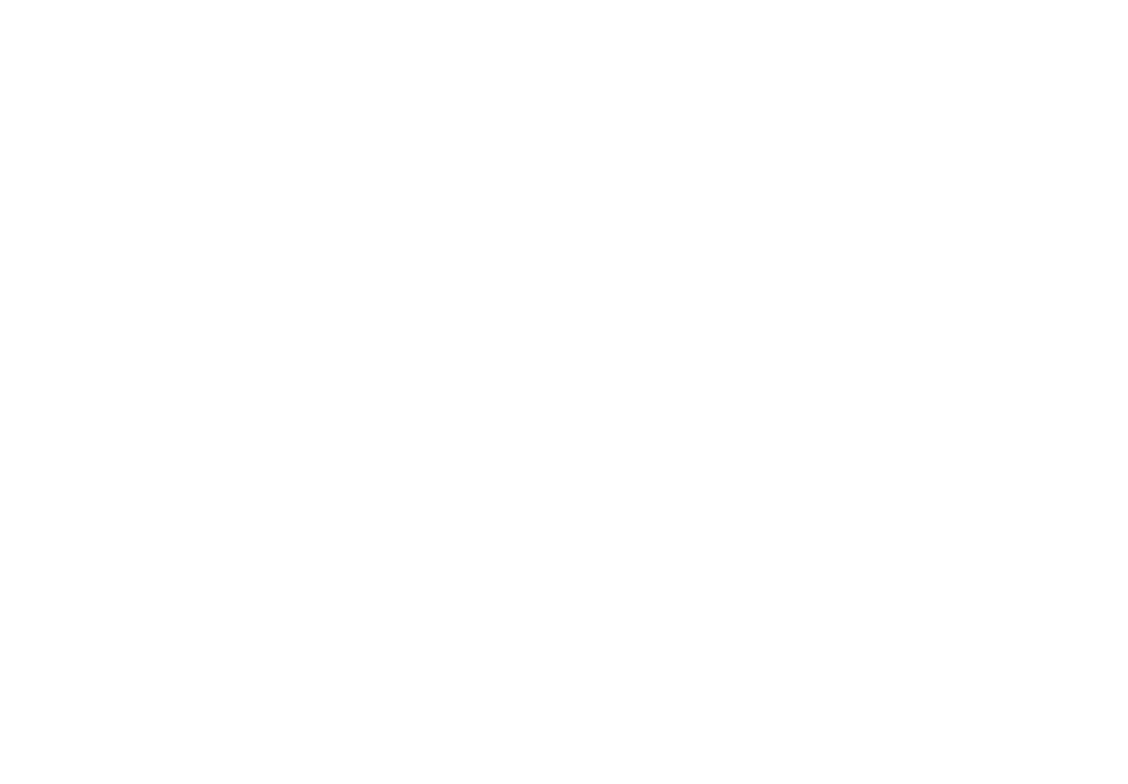
scroll to position [0, 0]
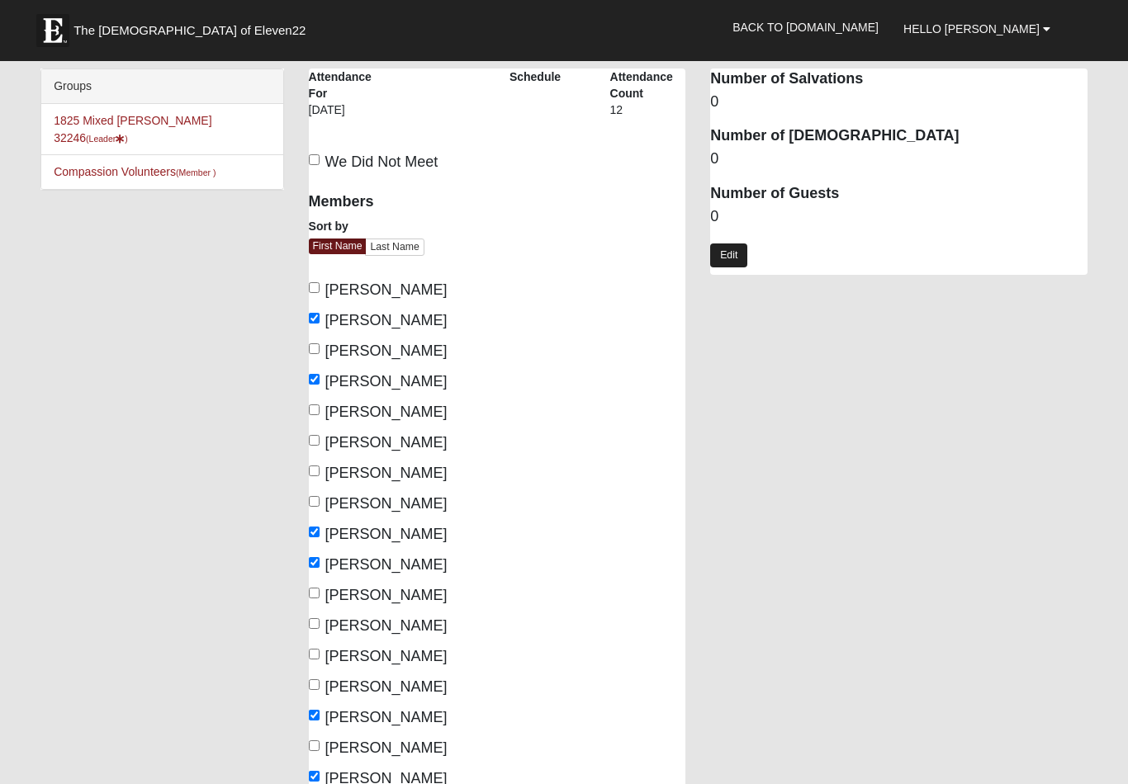
type textarea "[PERSON_NAME], [PERSON_NAME], [PERSON_NAME], [PERSON_NAME], [PERSON_NAME]"
click at [731, 257] on link "Edit" at bounding box center [728, 256] width 37 height 24
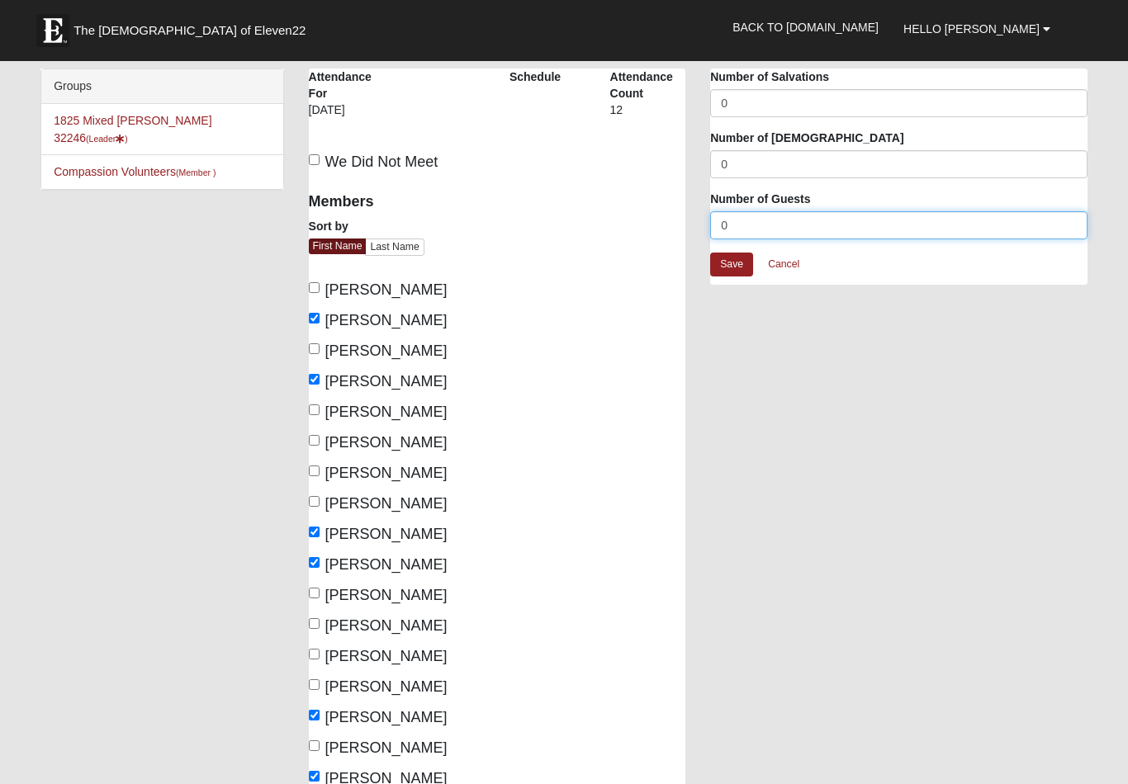
click at [933, 223] on input "0" at bounding box center [898, 225] width 377 height 28
type input "5"
click at [730, 267] on link "Save" at bounding box center [731, 265] width 43 height 24
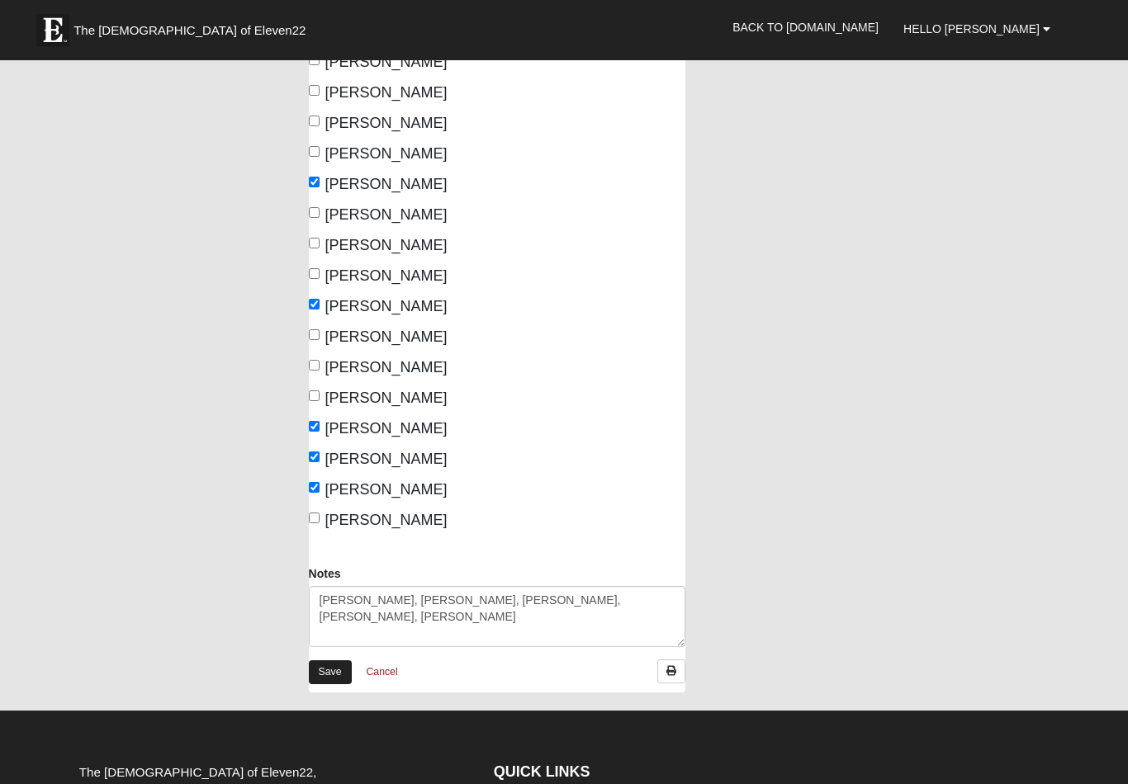
scroll to position [953, 0]
click at [326, 660] on link "Save" at bounding box center [330, 672] width 43 height 24
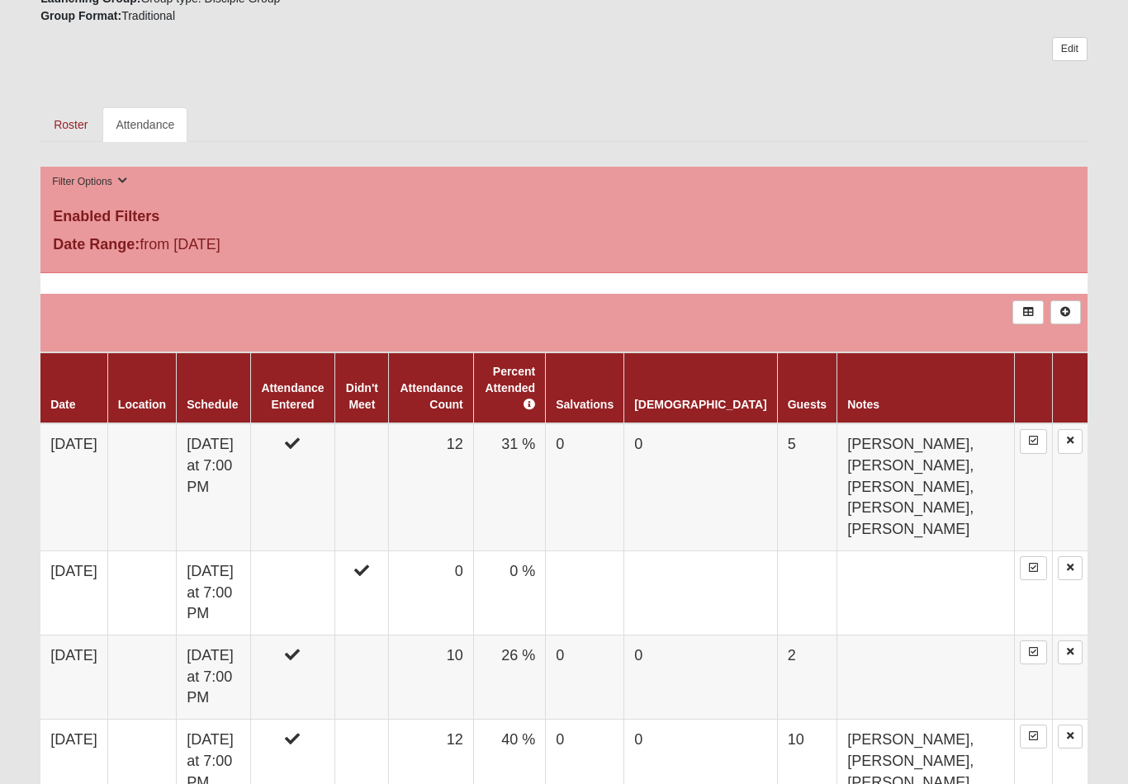
scroll to position [765, 0]
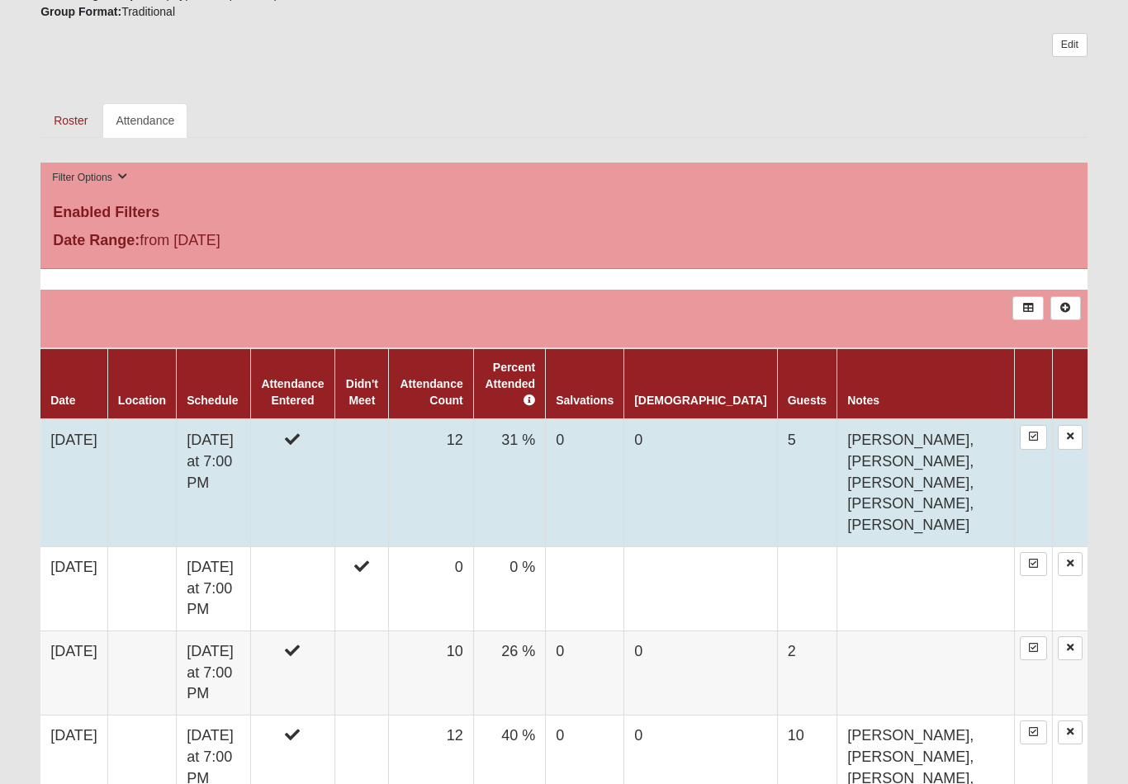
click at [300, 437] on icon at bounding box center [292, 440] width 15 height 15
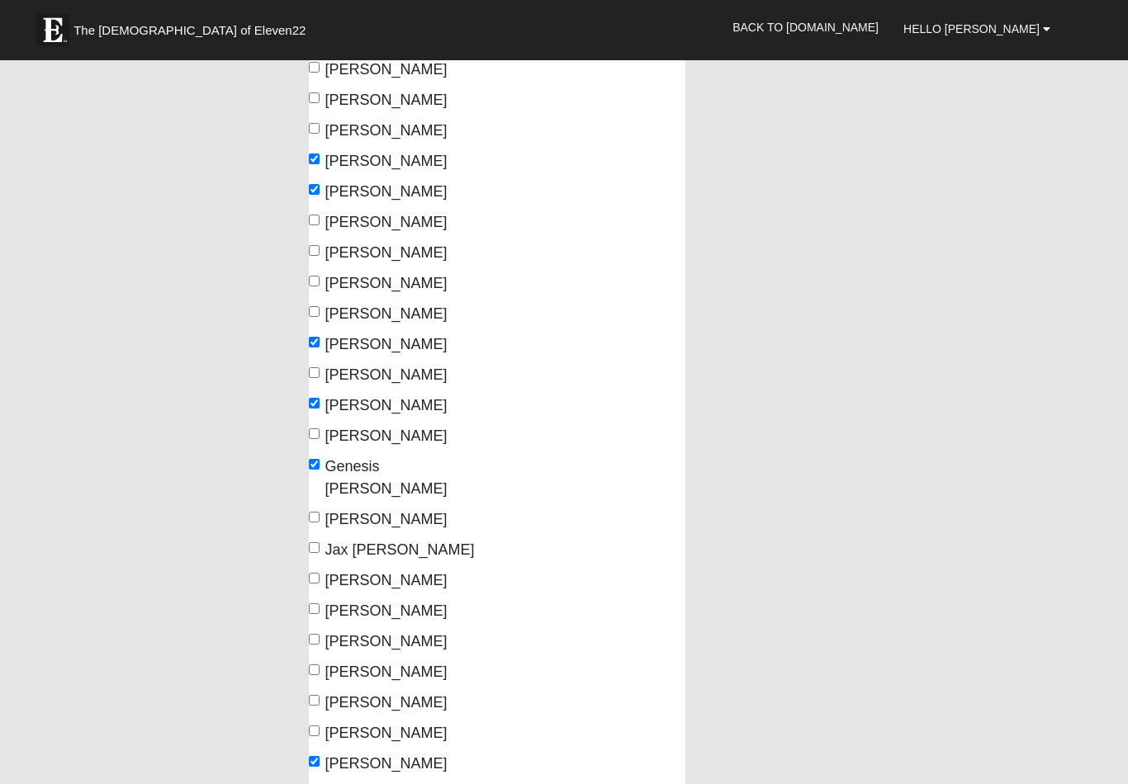
scroll to position [373, 0]
click at [315, 368] on input "[PERSON_NAME]" at bounding box center [314, 372] width 11 height 11
checkbox input "true"
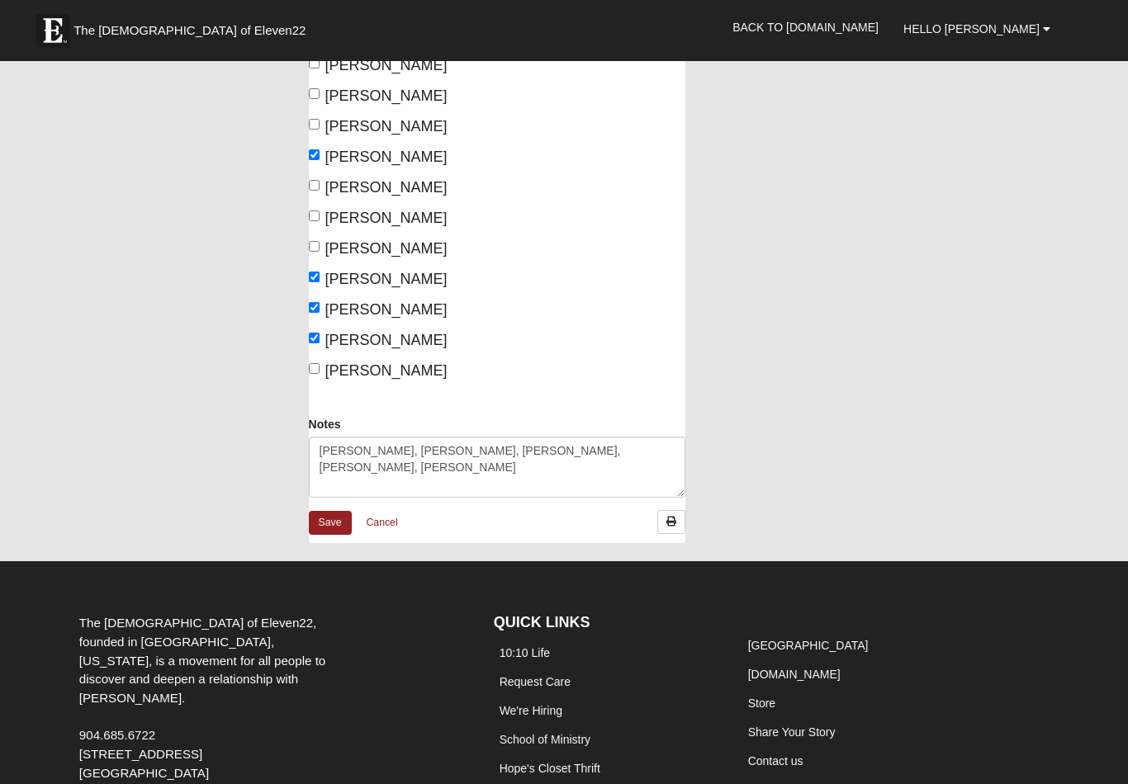
scroll to position [1109, 0]
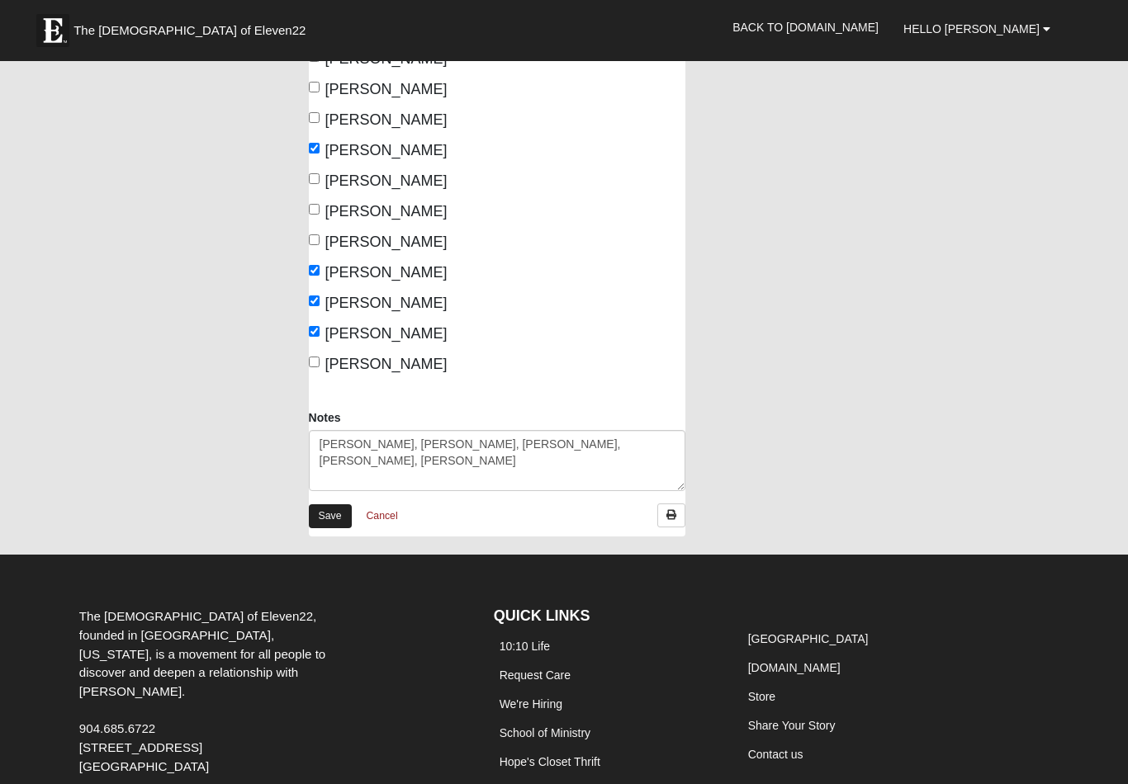
click at [320, 504] on link "Save" at bounding box center [330, 516] width 43 height 24
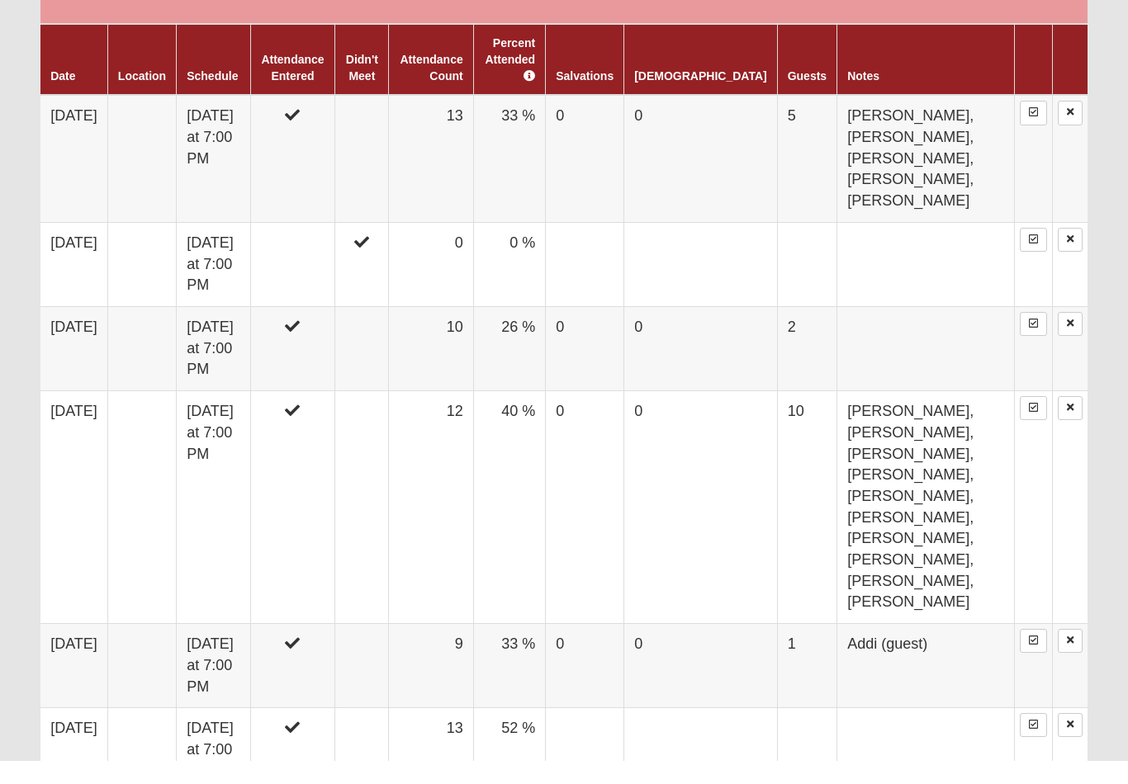
scroll to position [1093, 0]
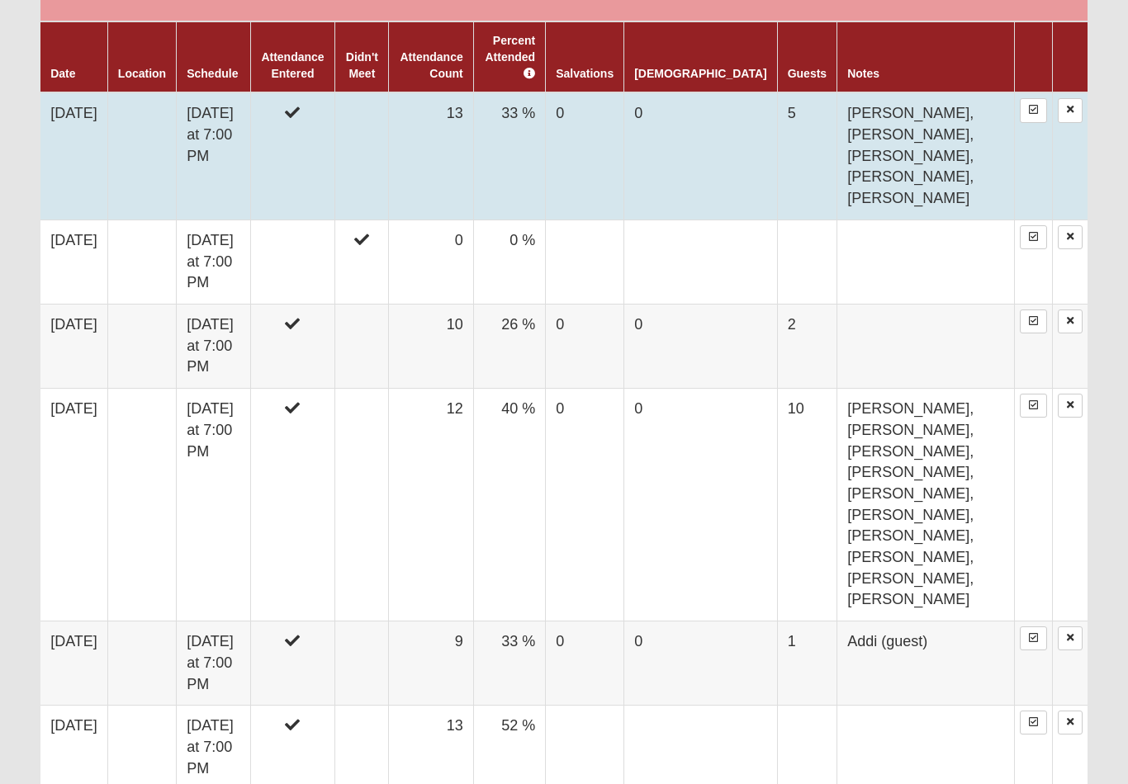
click at [389, 114] on td at bounding box center [362, 155] width 54 height 127
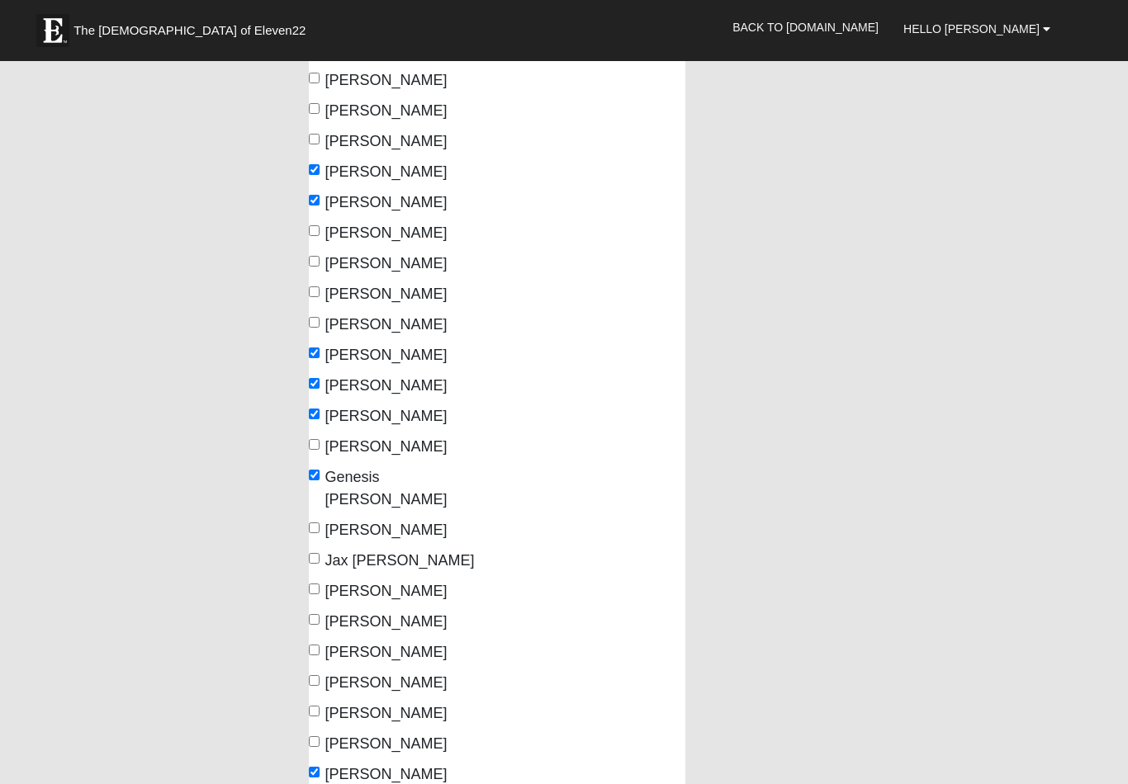
click at [310, 584] on input "[PERSON_NAME]" at bounding box center [314, 589] width 11 height 11
checkbox input "true"
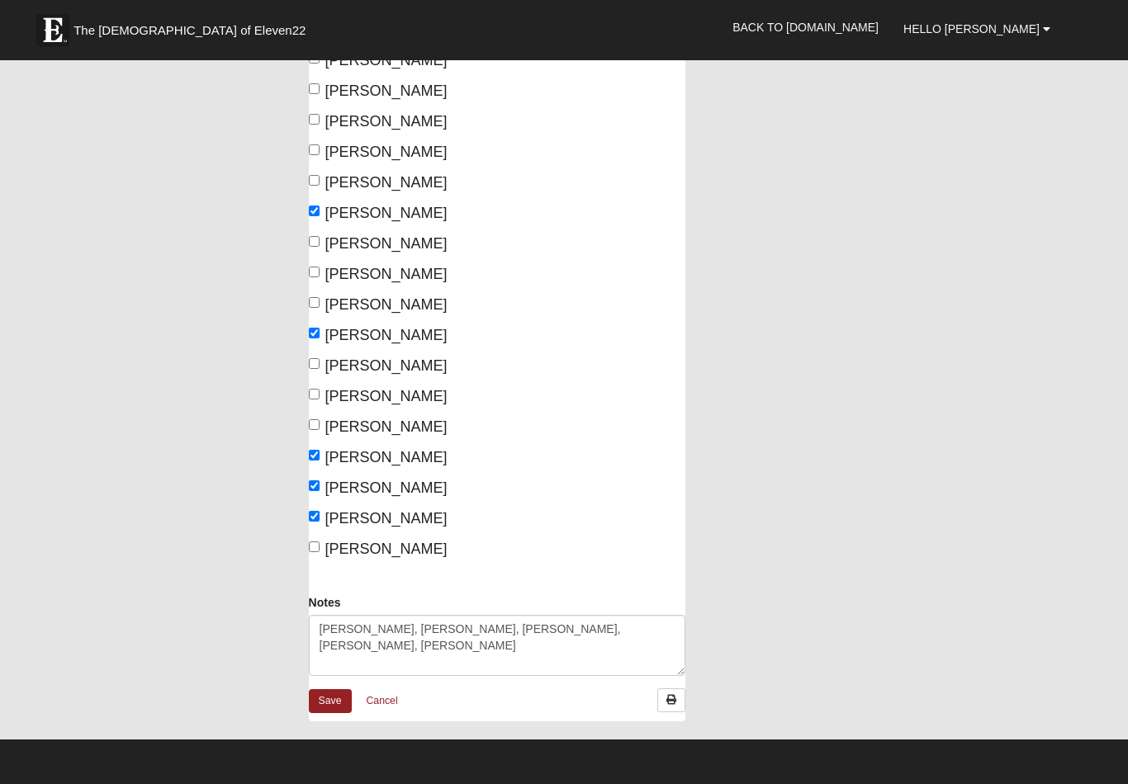
scroll to position [924, 0]
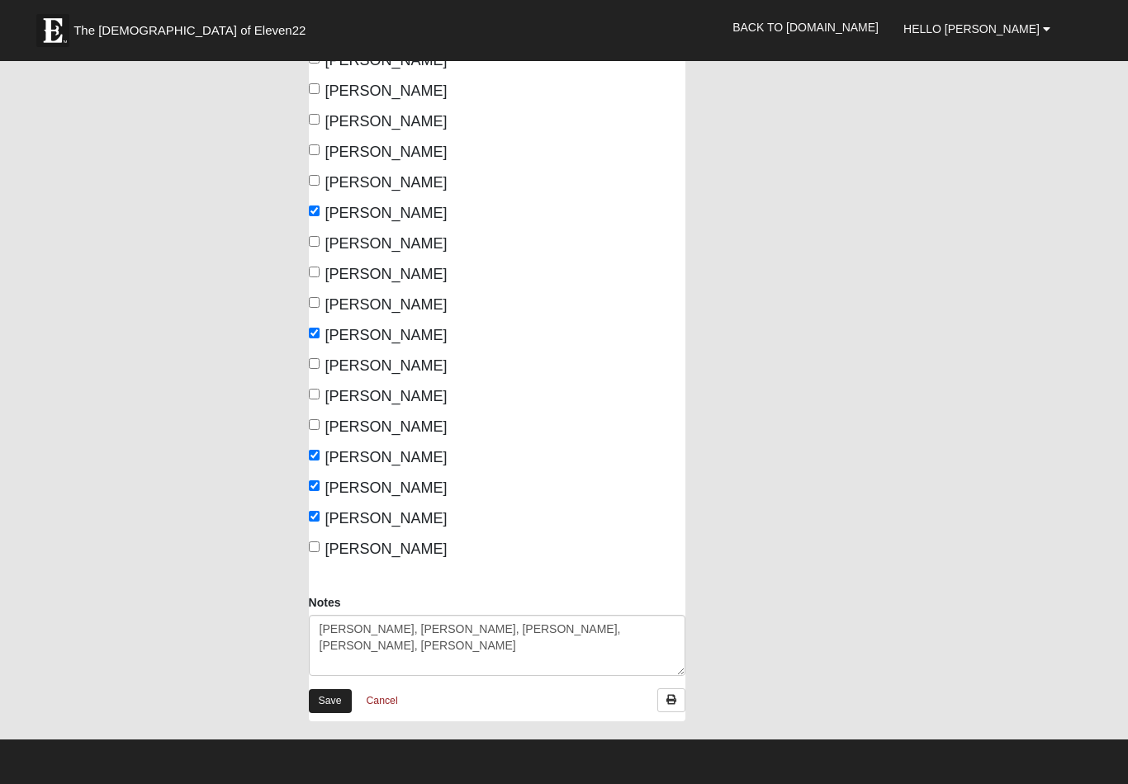
click at [320, 689] on link "Save" at bounding box center [330, 701] width 43 height 24
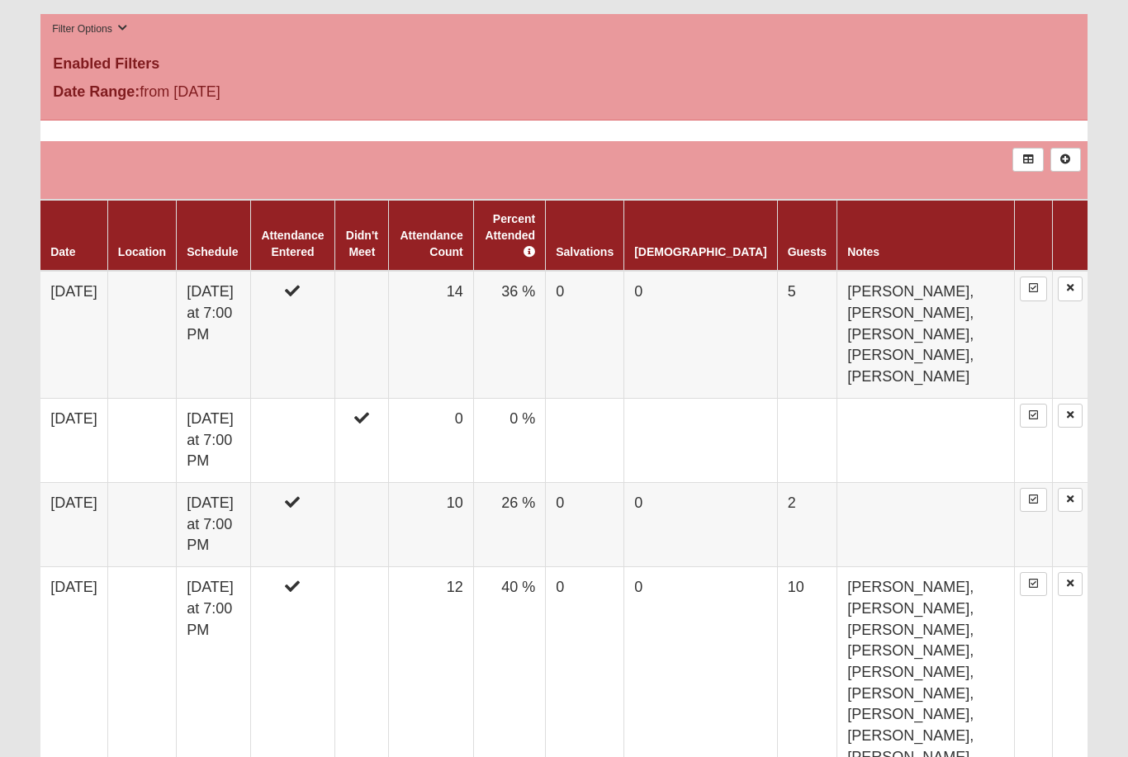
scroll to position [916, 0]
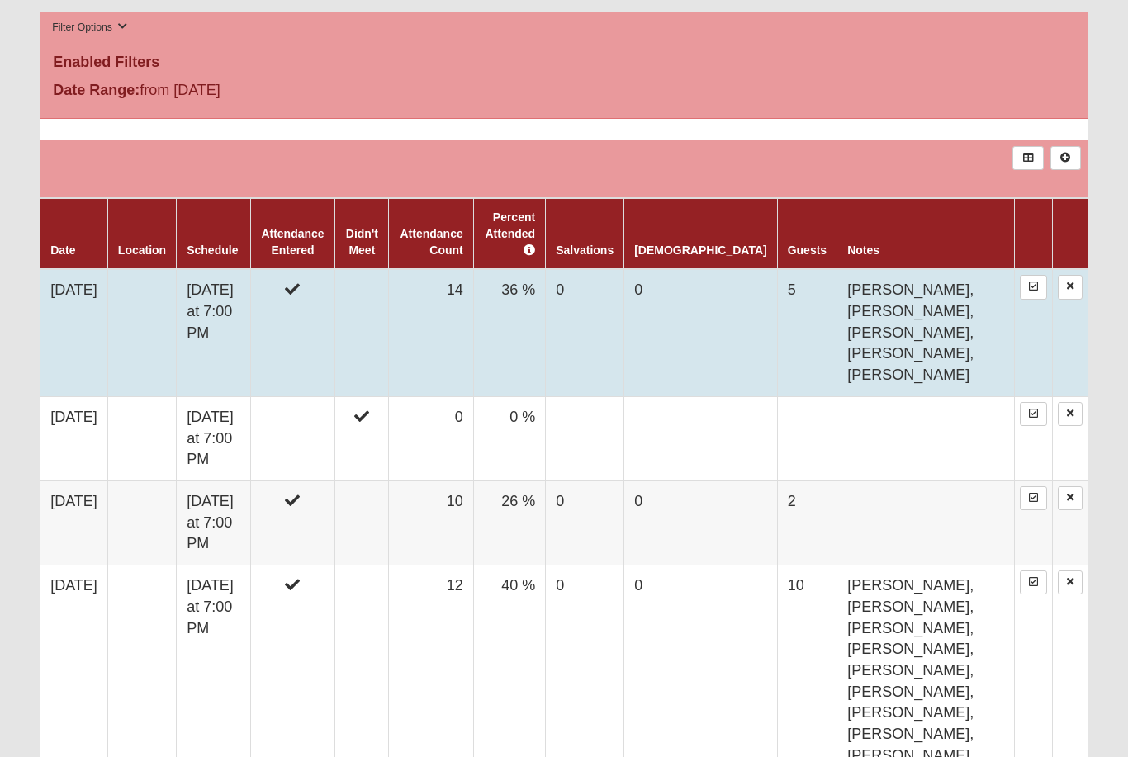
click at [389, 300] on td at bounding box center [362, 332] width 54 height 127
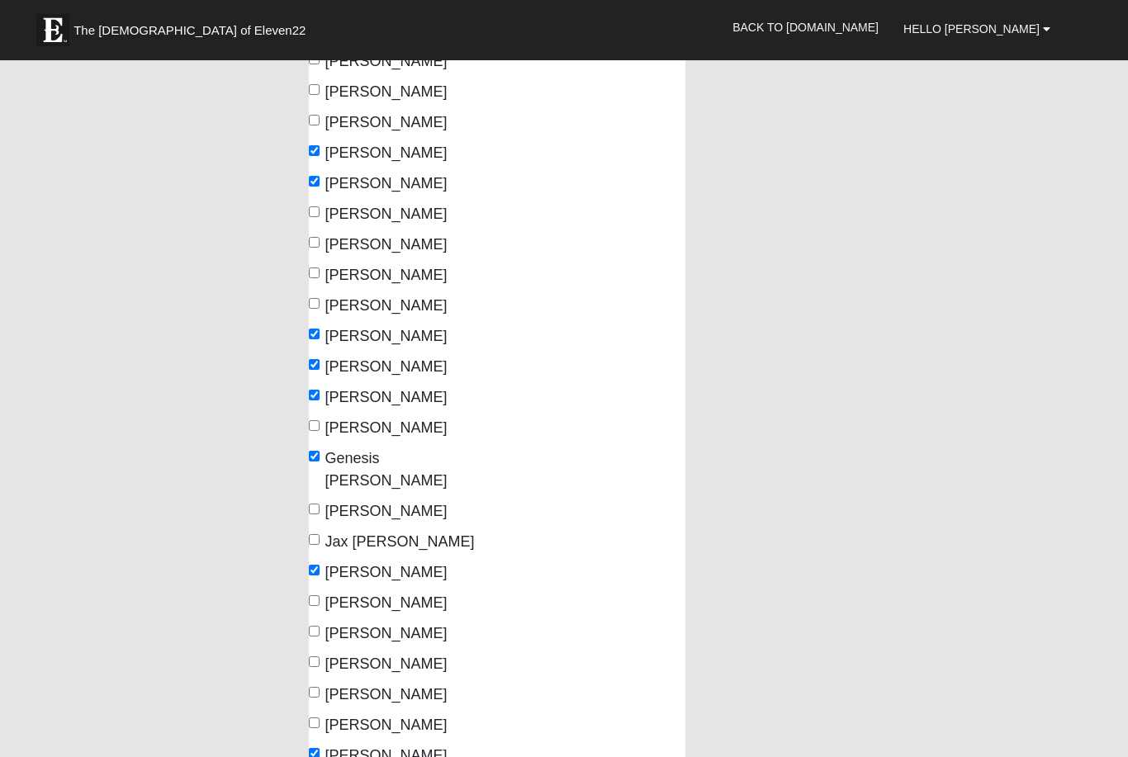
scroll to position [385, 0]
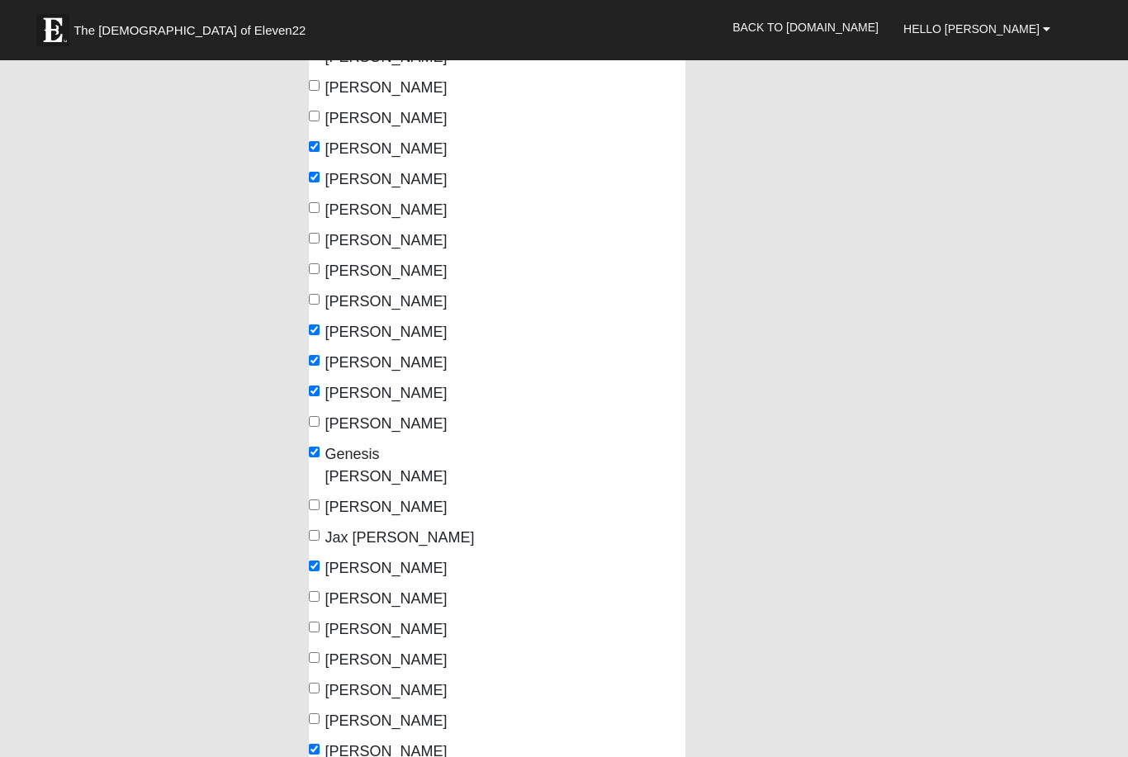
click at [319, 531] on input "Jax [PERSON_NAME]" at bounding box center [314, 536] width 11 height 11
checkbox input "true"
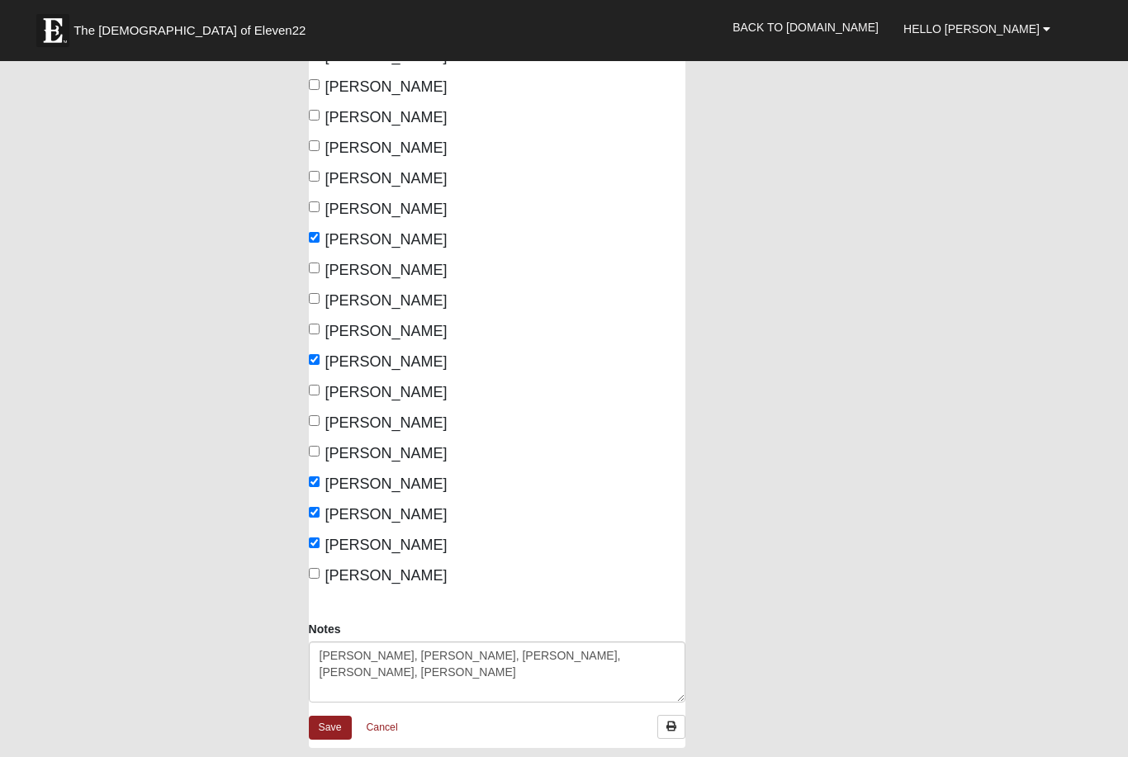
scroll to position [1016, 0]
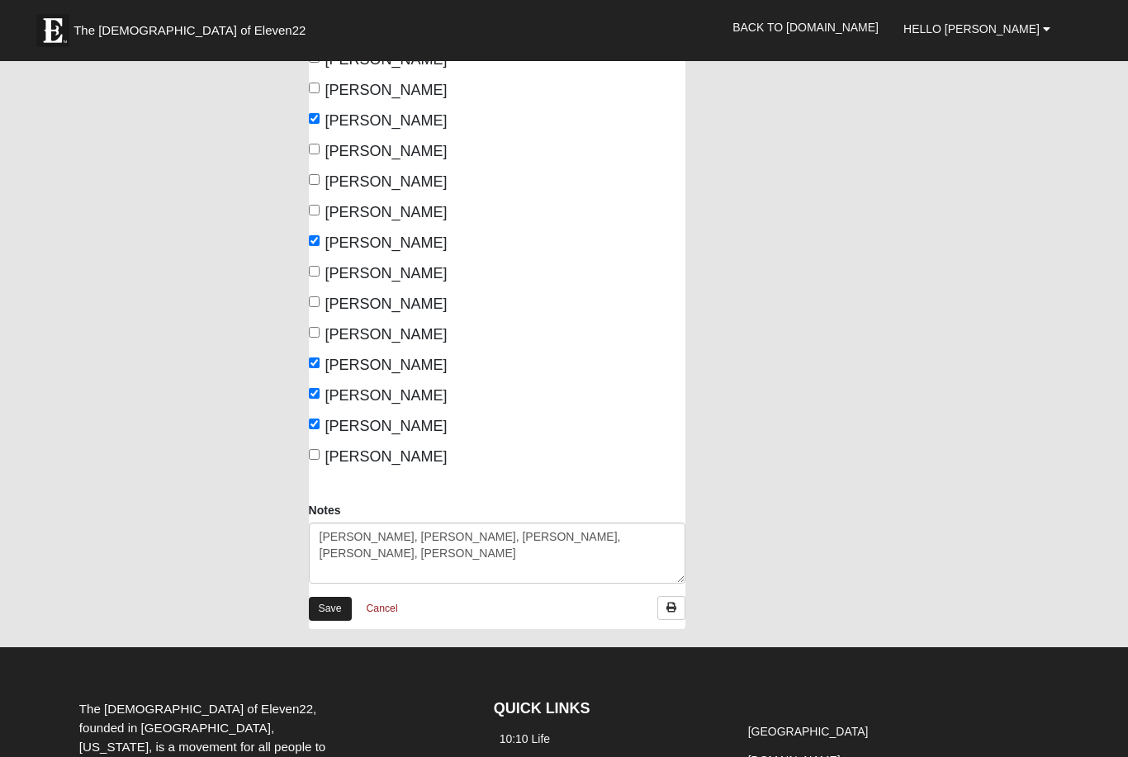
click at [320, 597] on link "Save" at bounding box center [330, 609] width 43 height 24
